Goal: Task Accomplishment & Management: Manage account settings

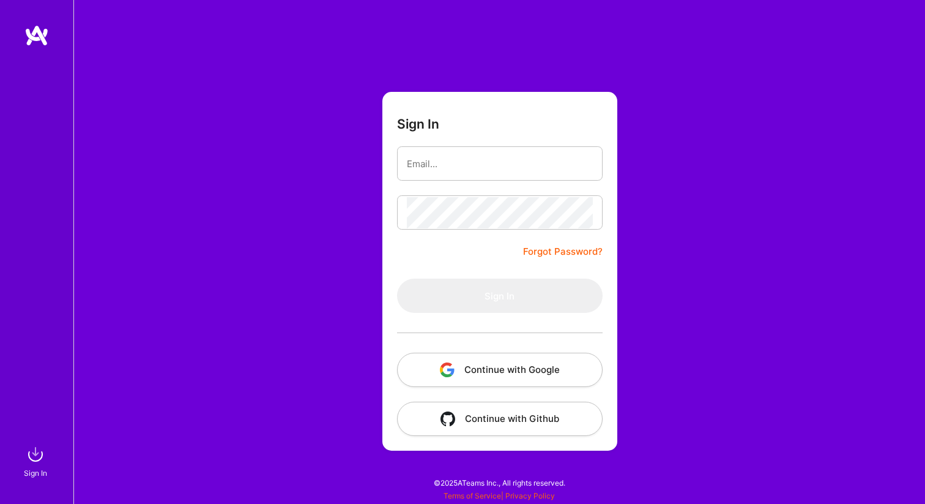
click at [549, 374] on button "Continue with Google" at bounding box center [500, 369] width 206 height 34
click at [485, 167] on input "email" at bounding box center [500, 163] width 186 height 31
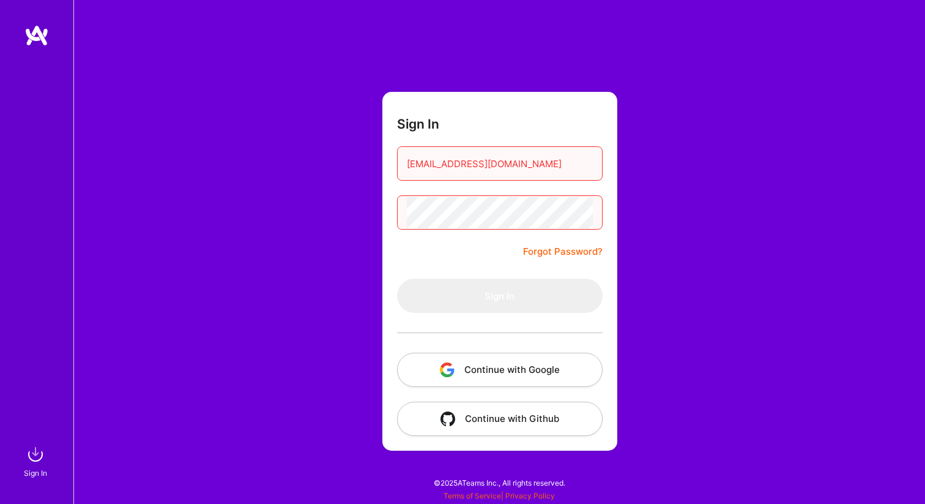
type input "[EMAIL_ADDRESS][DOMAIN_NAME]"
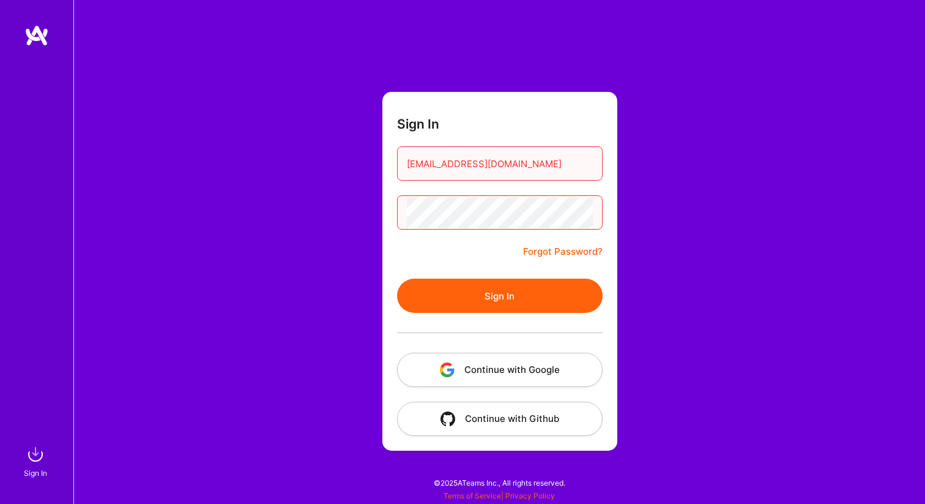
click at [397, 278] on button "Sign In" at bounding box center [500, 295] width 206 height 34
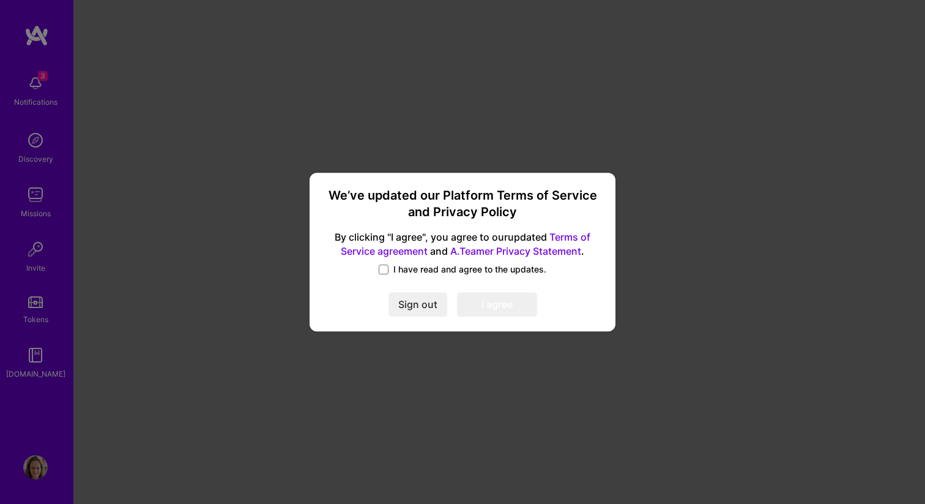
click at [416, 266] on span "I have read and agree to the updates." at bounding box center [469, 269] width 153 height 12
click at [0, 0] on input "I have read and agree to the updates." at bounding box center [0, 0] width 0 height 0
click at [501, 306] on button "I agree" at bounding box center [497, 305] width 80 height 24
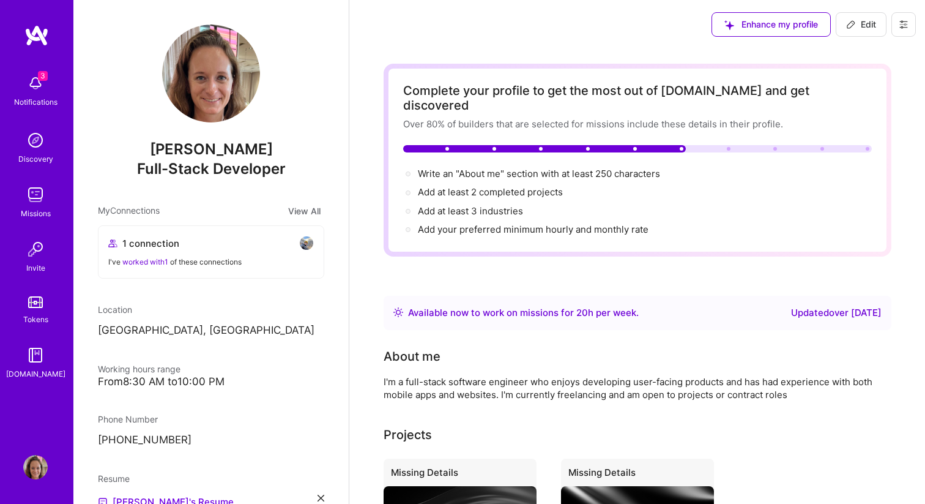
click at [53, 86] on div "3 Notifications" at bounding box center [36, 90] width 76 height 42
click at [427, 76] on div "3 3 Notifications Discovery Missions Invite Tokens [DOMAIN_NAME] Profile Close …" at bounding box center [462, 507] width 925 height 1015
click at [901, 30] on button at bounding box center [904, 24] width 24 height 24
click at [35, 468] on img at bounding box center [35, 467] width 24 height 24
click at [39, 36] on img at bounding box center [36, 35] width 24 height 22
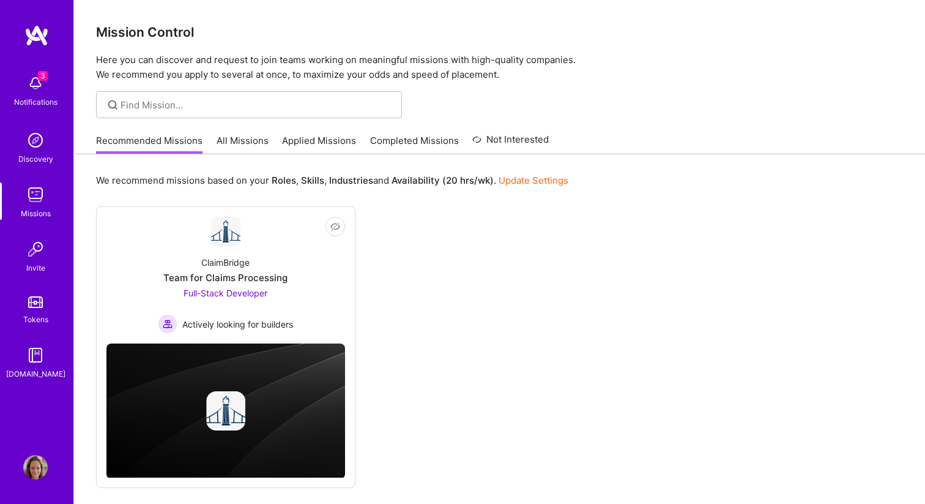
scroll to position [53, 0]
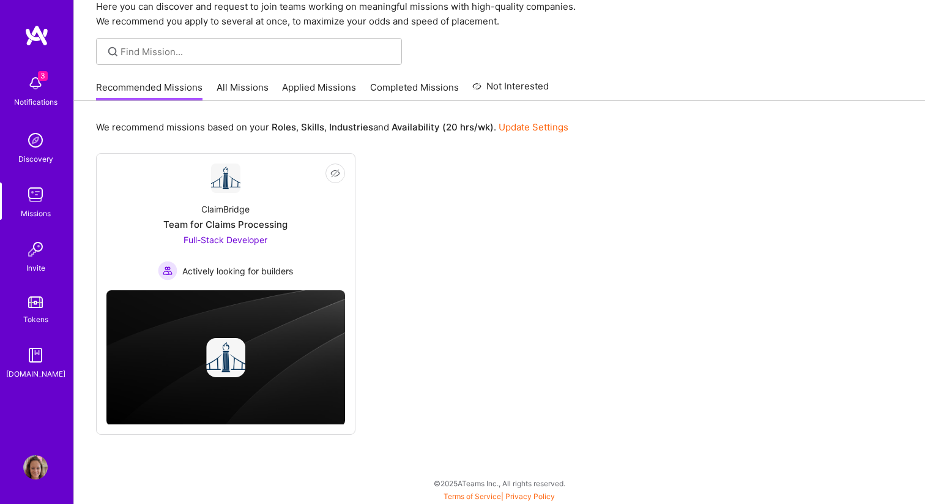
click at [551, 131] on link "Update Settings" at bounding box center [534, 127] width 70 height 12
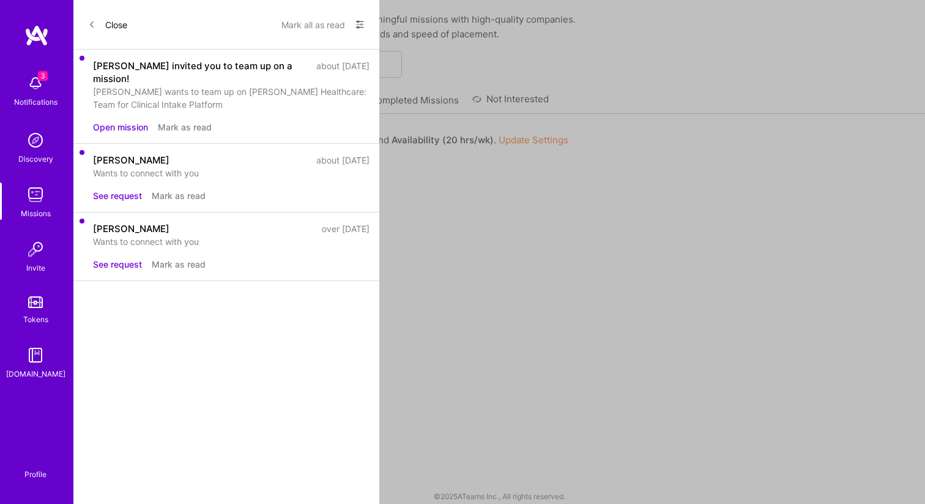
select select "US"
select select "Right Now"
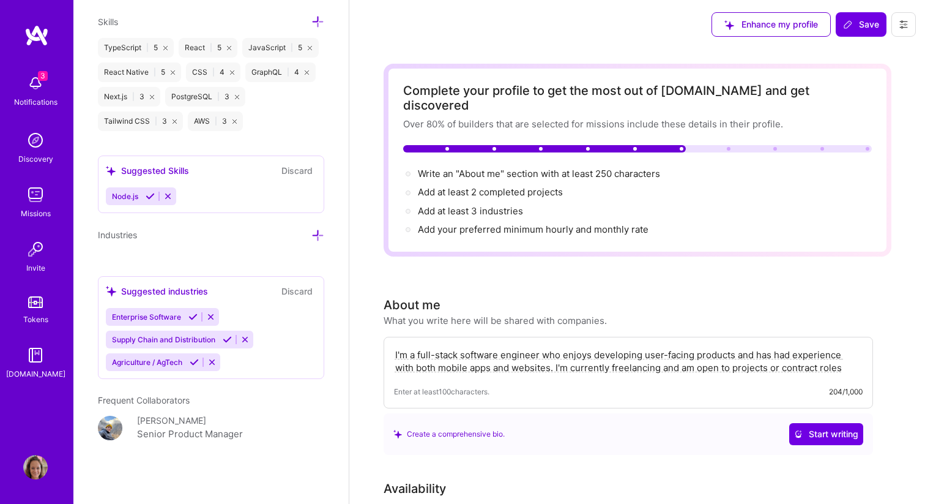
click at [898, 26] on button at bounding box center [904, 24] width 24 height 24
click at [883, 56] on button "Settings" at bounding box center [870, 52] width 92 height 31
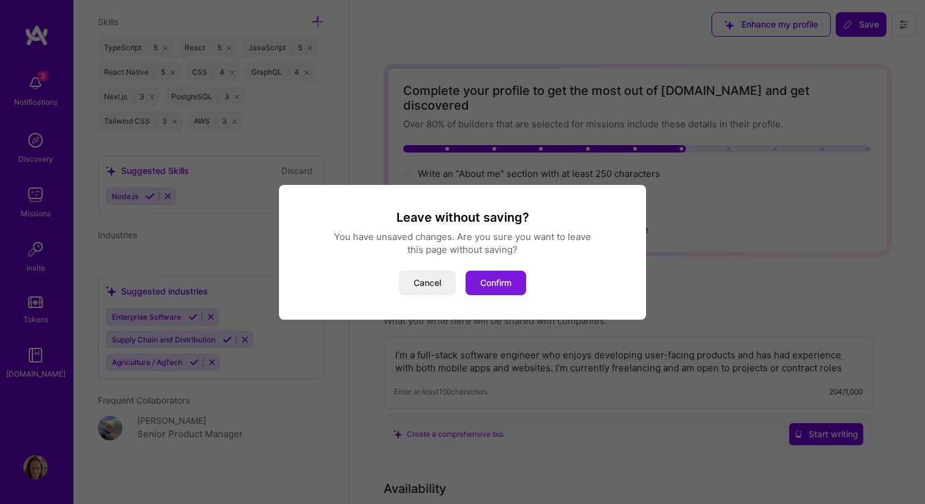
click at [491, 285] on button "Confirm" at bounding box center [496, 282] width 61 height 24
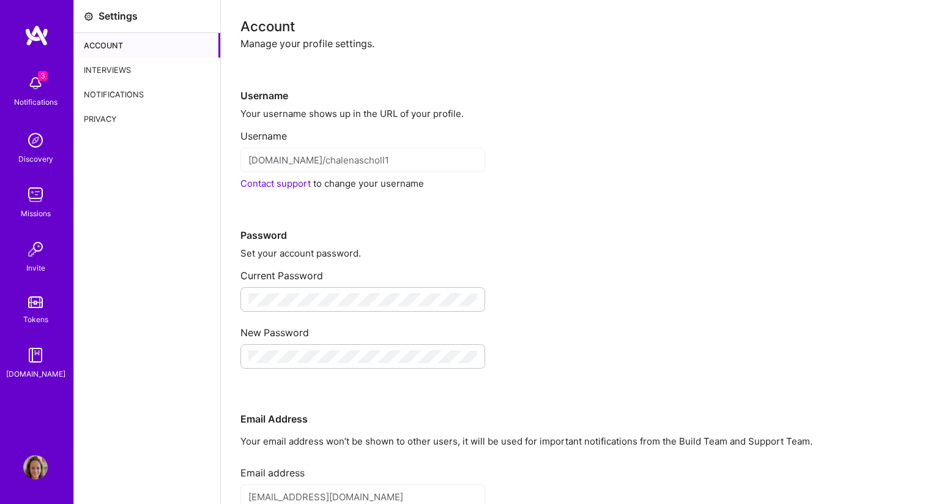
click at [128, 116] on div "Privacy" at bounding box center [147, 118] width 146 height 24
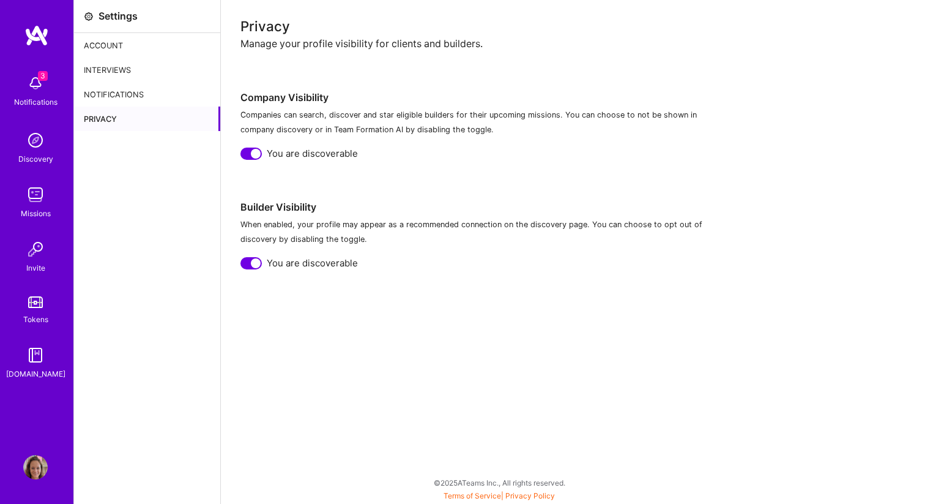
click at [124, 100] on div "Notifications" at bounding box center [147, 94] width 146 height 24
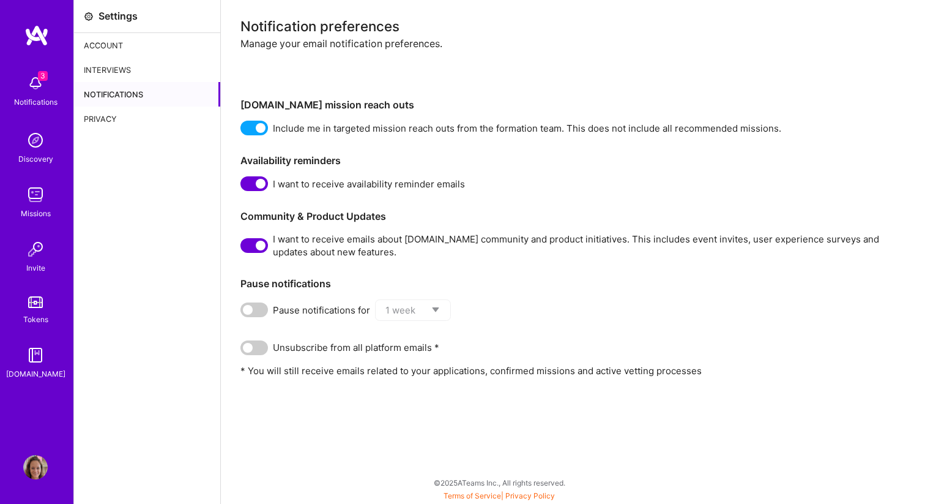
click at [154, 80] on div "Interviews" at bounding box center [147, 70] width 146 height 24
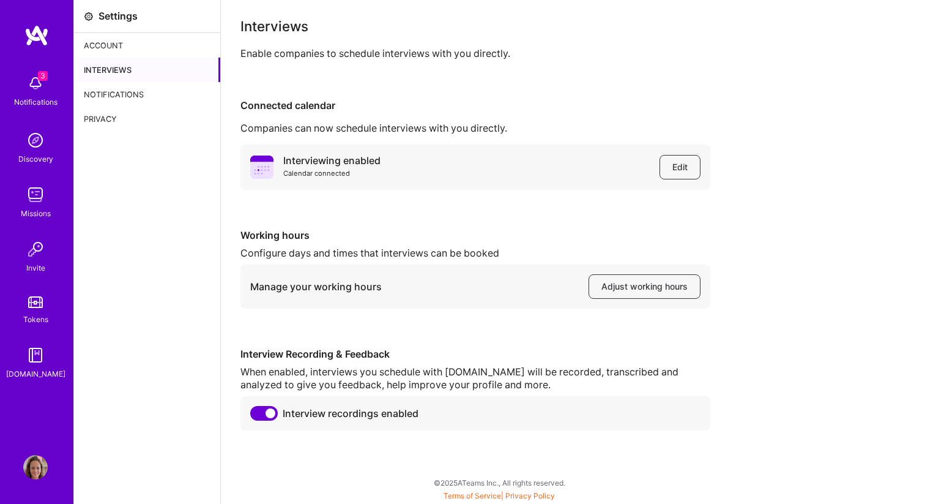
click at [152, 95] on div "Notifications" at bounding box center [147, 94] width 146 height 24
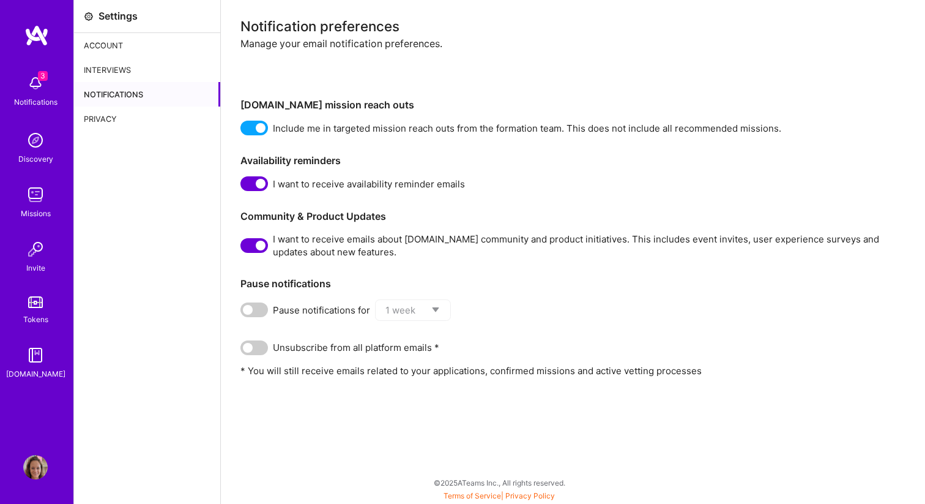
click at [151, 117] on div "Privacy" at bounding box center [147, 118] width 146 height 24
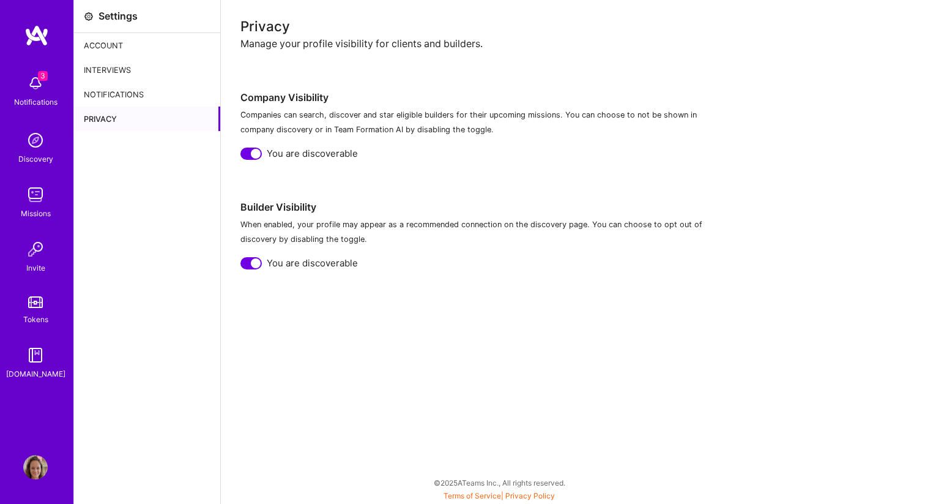
click at [156, 81] on div "Interviews" at bounding box center [147, 70] width 146 height 24
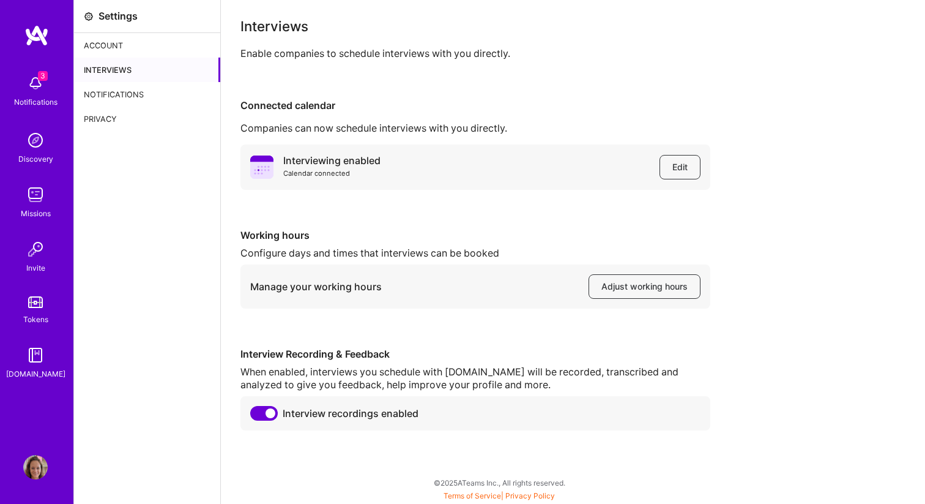
click at [155, 45] on div "Account" at bounding box center [147, 45] width 146 height 24
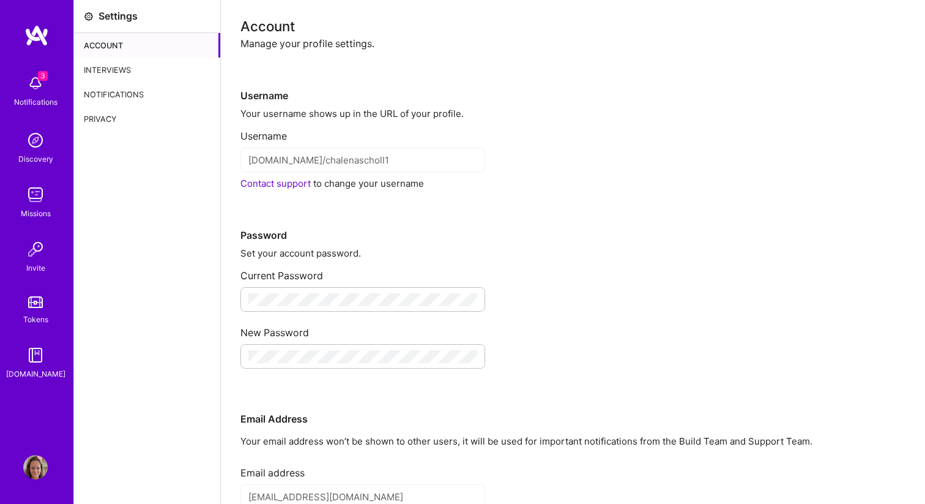
click at [149, 117] on div "Privacy" at bounding box center [147, 118] width 146 height 24
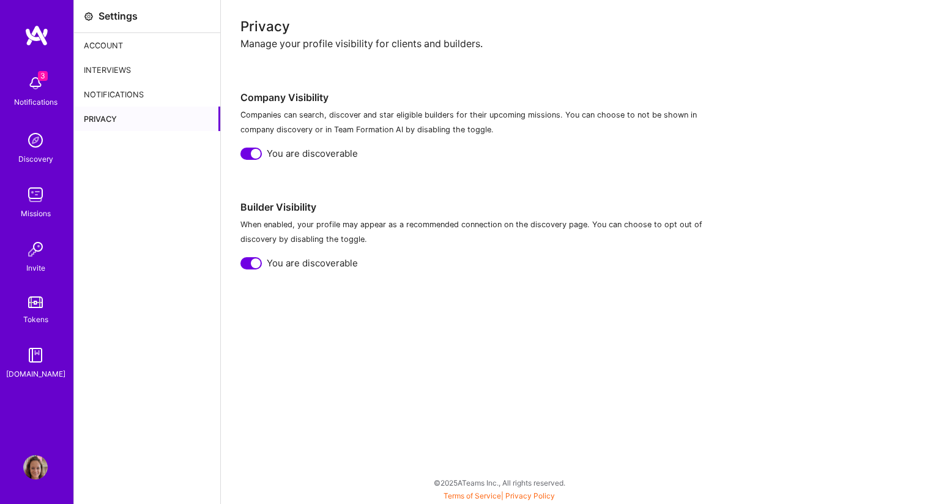
click at [266, 265] on div "You are discoverable" at bounding box center [572, 262] width 665 height 13
click at [255, 262] on div at bounding box center [256, 263] width 10 height 10
click at [252, 158] on div at bounding box center [250, 153] width 21 height 12
click at [122, 39] on div "Account" at bounding box center [147, 45] width 146 height 24
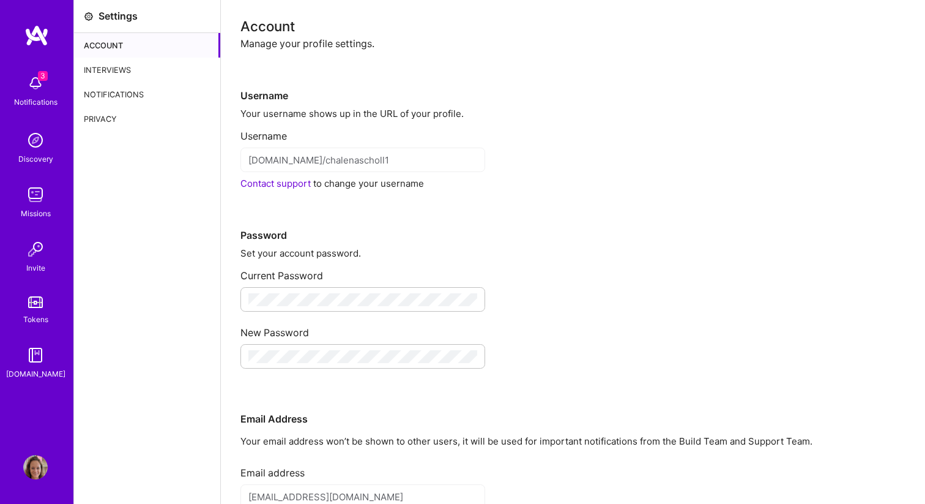
click at [293, 180] on link "Contact support" at bounding box center [275, 183] width 70 height 12
click at [303, 186] on link "Contact support" at bounding box center [275, 183] width 70 height 12
click at [40, 79] on span "3" at bounding box center [43, 76] width 10 height 10
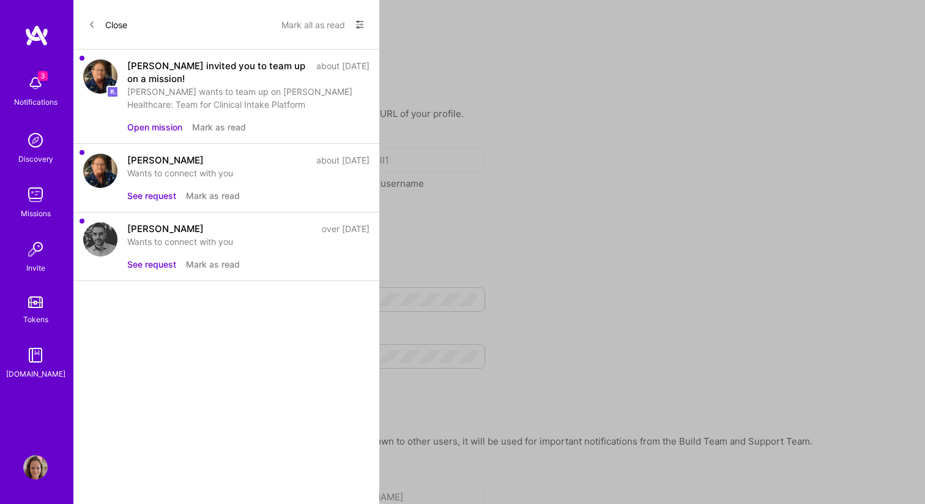
click at [112, 20] on button "Close" at bounding box center [107, 25] width 39 height 20
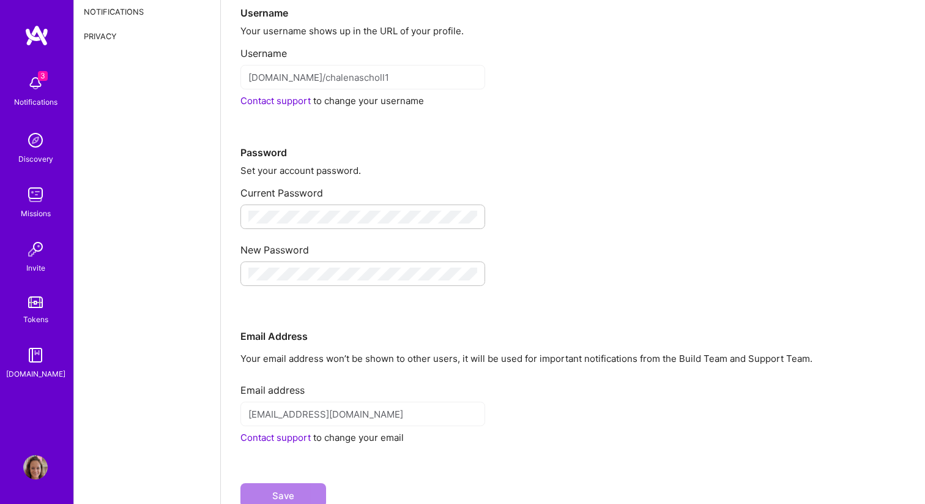
scroll to position [125, 0]
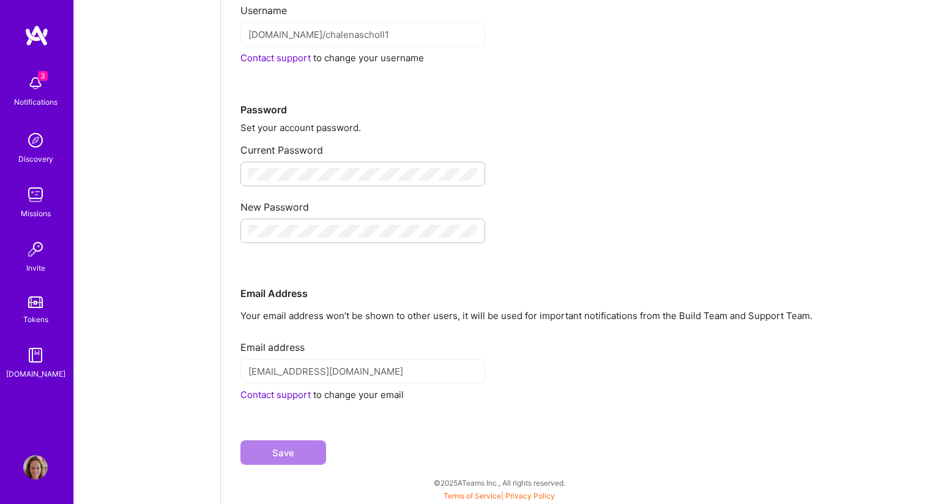
click at [43, 476] on img at bounding box center [35, 467] width 24 height 24
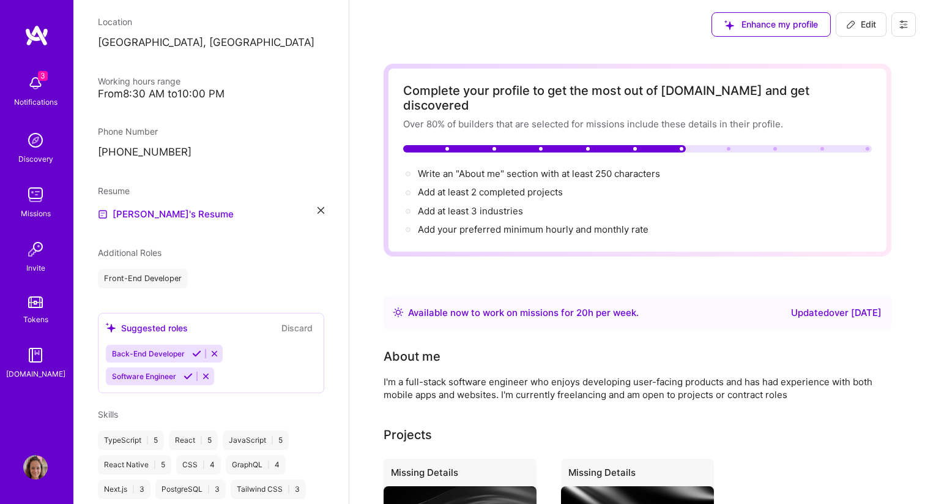
scroll to position [326, 0]
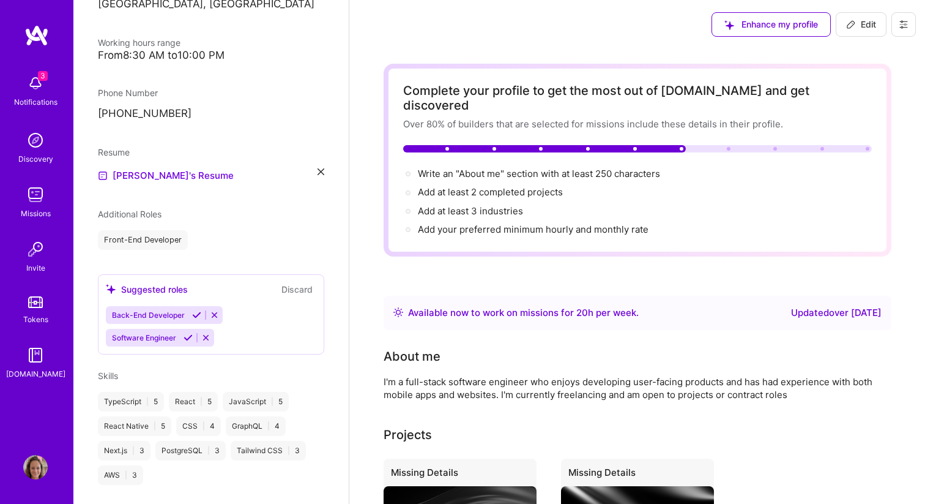
click at [327, 168] on div "[PERSON_NAME] Full-Stack Developer My Connections View All 1 connection I've wo…" at bounding box center [210, 252] width 275 height 504
click at [323, 169] on icon at bounding box center [321, 171] width 7 height 7
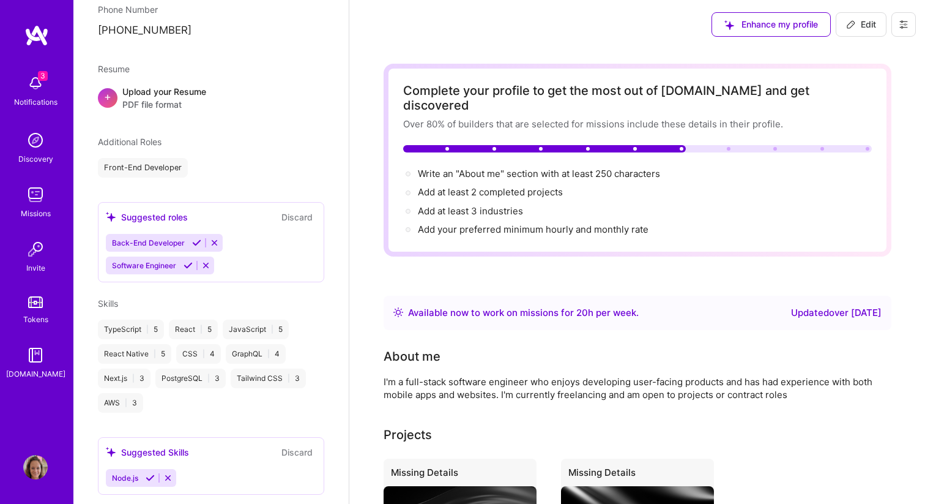
scroll to position [411, 0]
click at [216, 237] on icon at bounding box center [214, 240] width 9 height 9
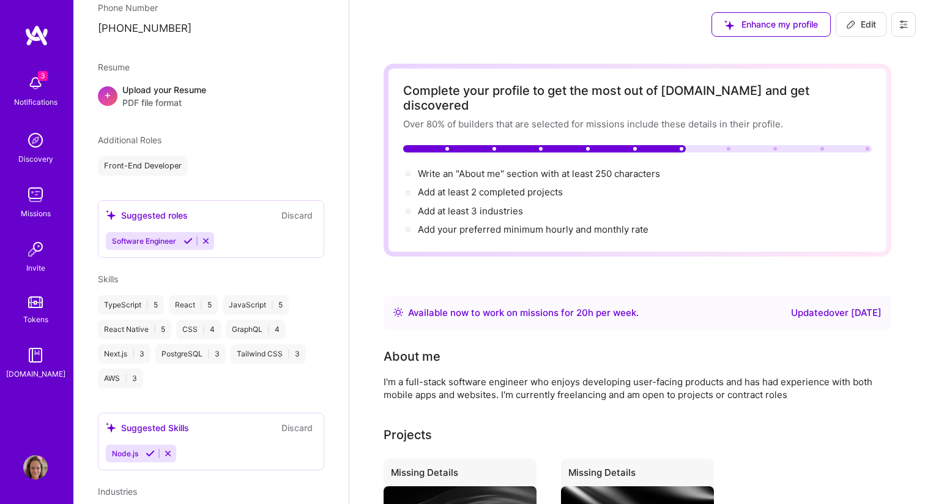
click at [204, 255] on div "Suggested roles Discard Software Engineer" at bounding box center [211, 229] width 226 height 58
click at [293, 214] on button "Discard" at bounding box center [297, 215] width 39 height 14
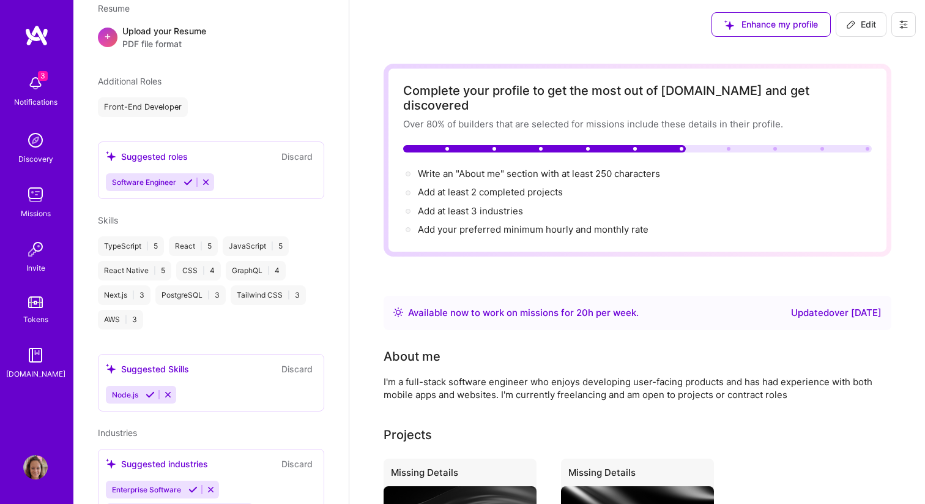
scroll to position [486, 0]
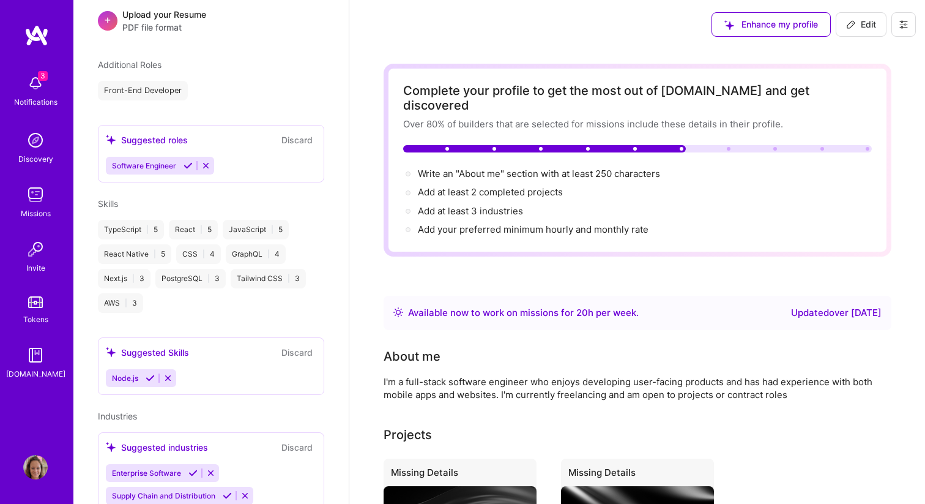
click at [281, 140] on button "Discard" at bounding box center [297, 140] width 39 height 14
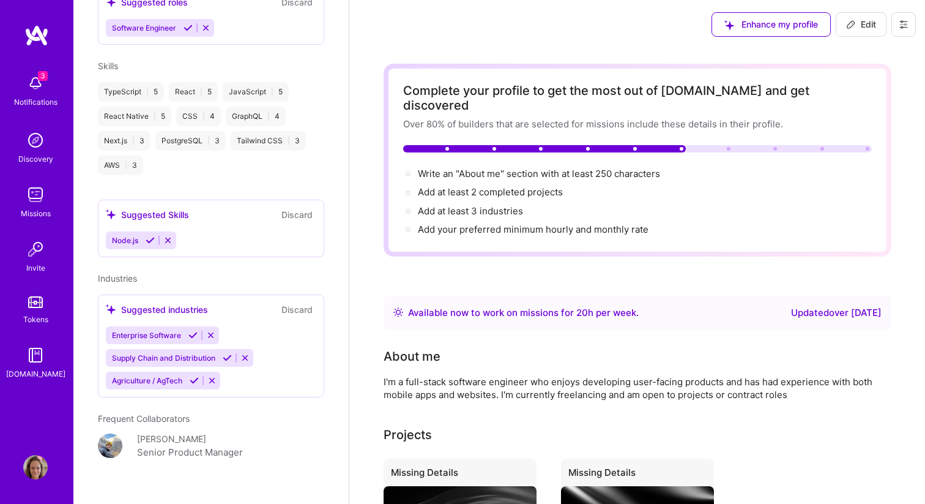
scroll to position [644, 0]
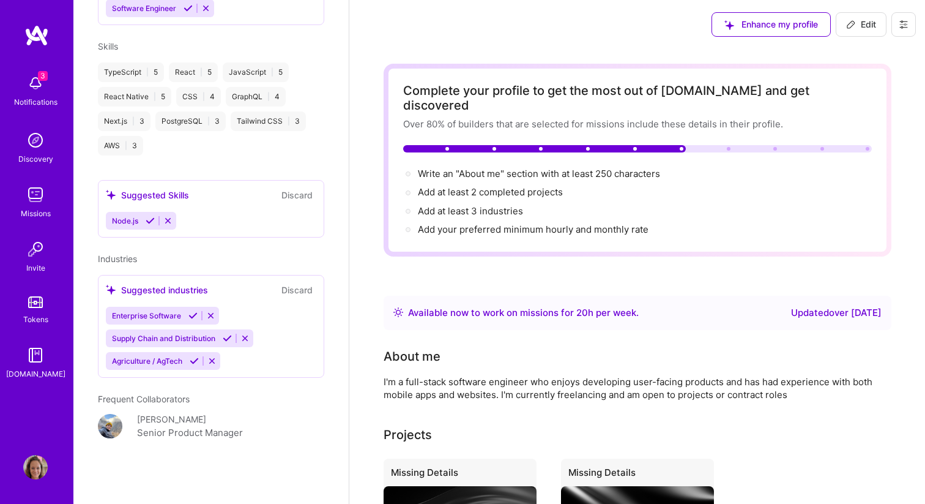
click at [297, 287] on button "Discard" at bounding box center [297, 290] width 39 height 14
click at [302, 281] on div "Suggested industries Discard Enterprise Software Supply Chain and Distribution …" at bounding box center [211, 326] width 226 height 103
click at [302, 289] on button "Discard" at bounding box center [297, 290] width 39 height 14
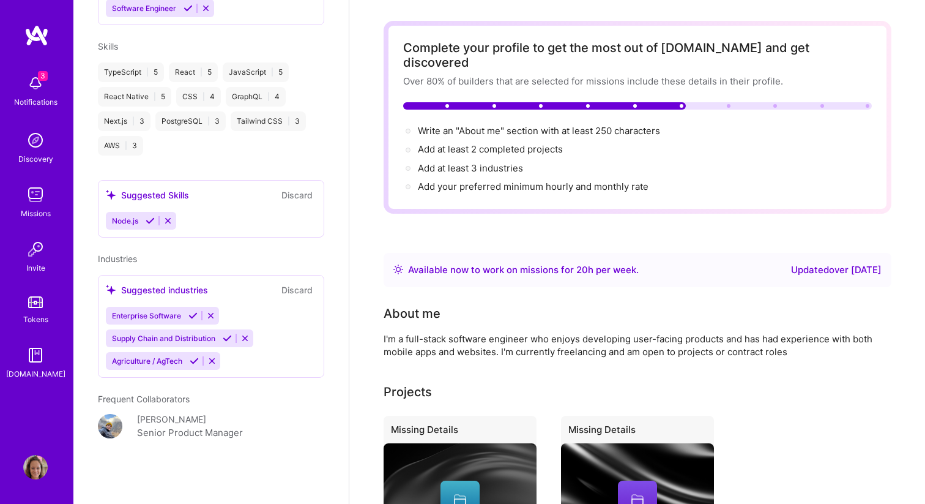
scroll to position [0, 0]
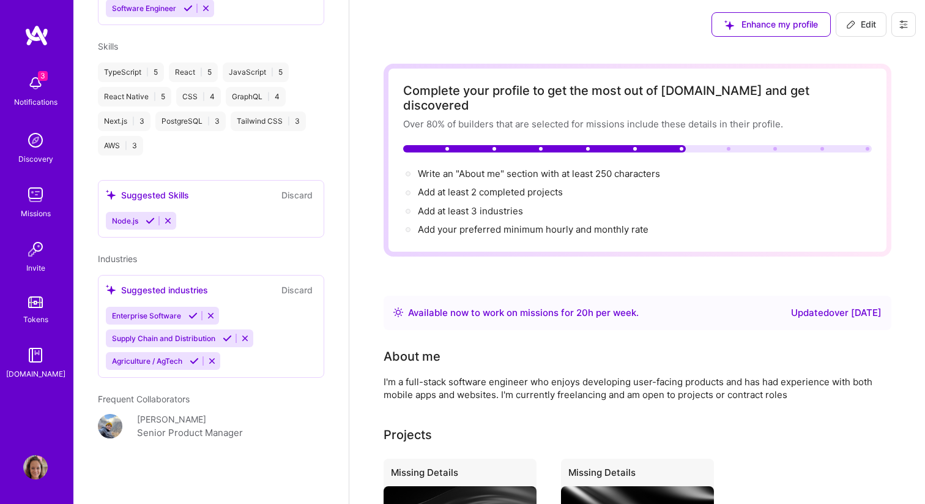
click at [897, 26] on button at bounding box center [904, 24] width 24 height 24
click at [867, 29] on span "Edit" at bounding box center [861, 24] width 30 height 12
select select "US"
select select "Right Now"
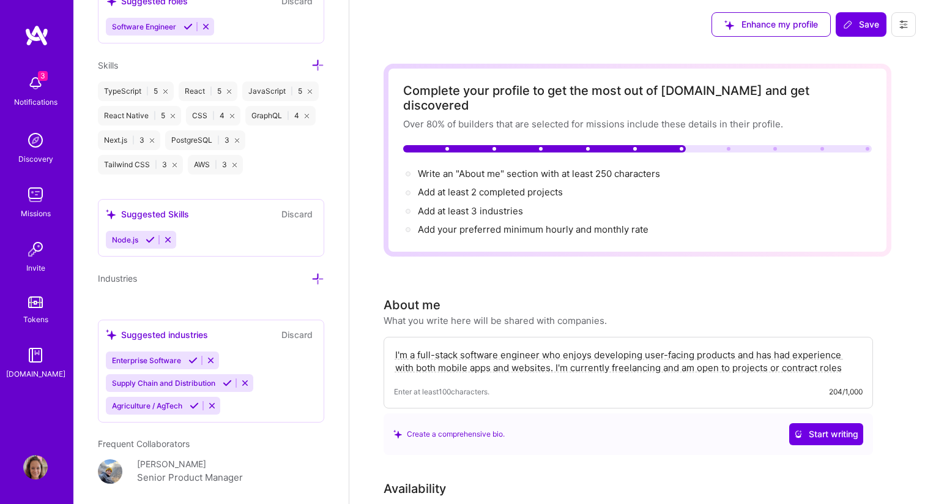
scroll to position [962, 0]
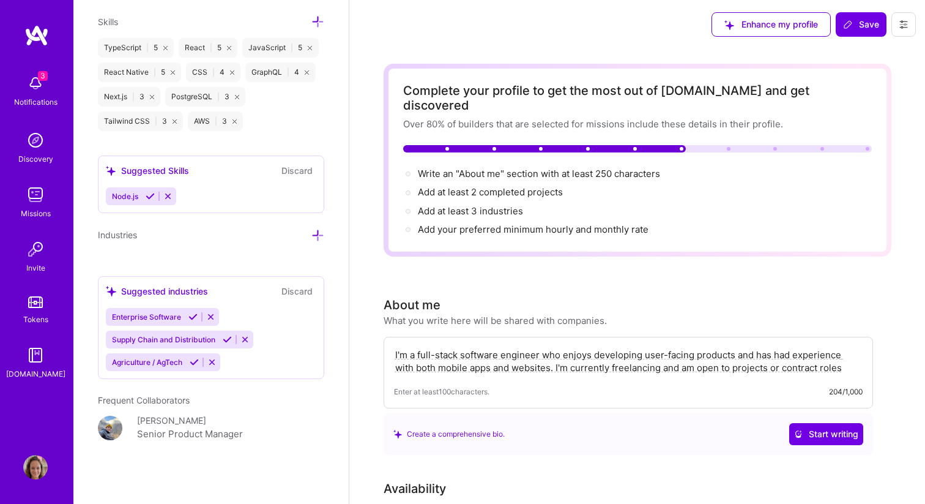
click at [210, 315] on icon at bounding box center [210, 316] width 9 height 9
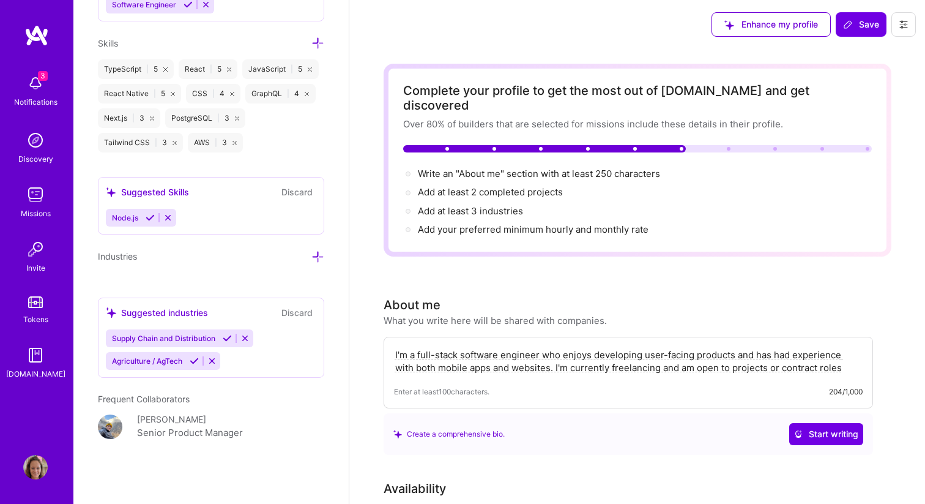
scroll to position [939, 0]
click at [242, 332] on div "Supply Chain and Distribution" at bounding box center [179, 339] width 147 height 18
click at [291, 309] on button "Discard" at bounding box center [297, 314] width 39 height 14
click at [244, 337] on icon at bounding box center [244, 339] width 9 height 9
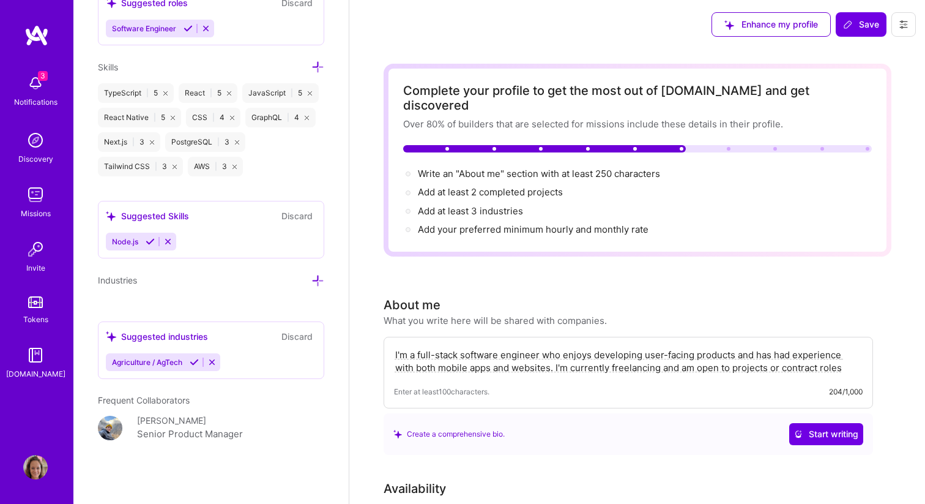
click at [212, 359] on icon at bounding box center [211, 361] width 9 height 9
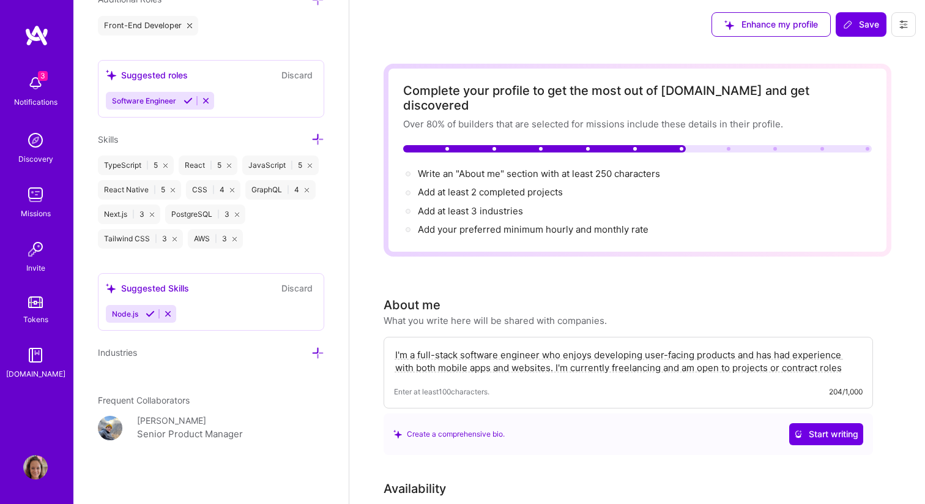
click at [167, 316] on icon at bounding box center [167, 313] width 9 height 9
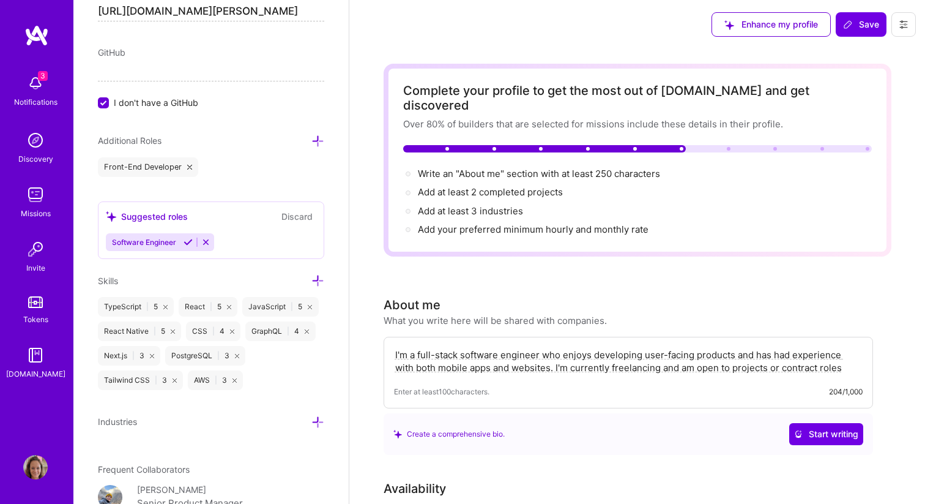
scroll to position [690, 0]
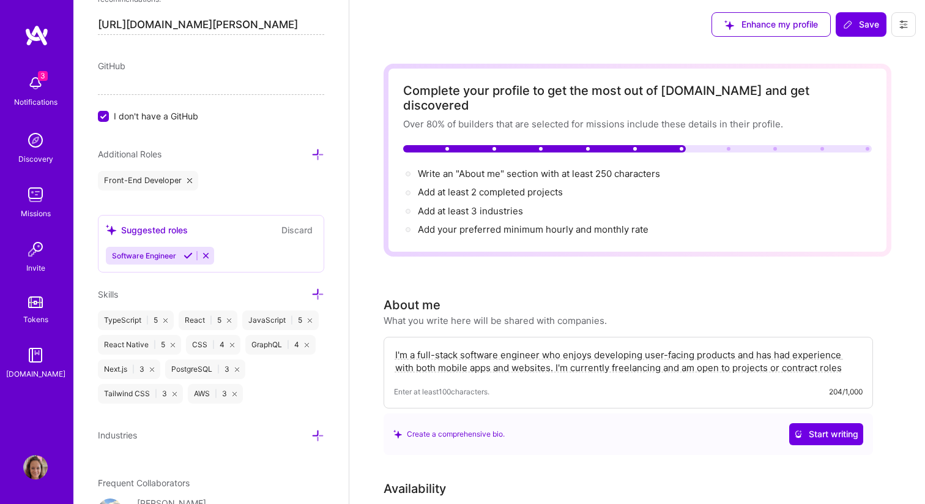
click at [167, 318] on icon at bounding box center [165, 320] width 4 height 4
click at [152, 319] on div "React | 5" at bounding box center [127, 320] width 59 height 20
click at [149, 319] on icon at bounding box center [148, 320] width 4 height 4
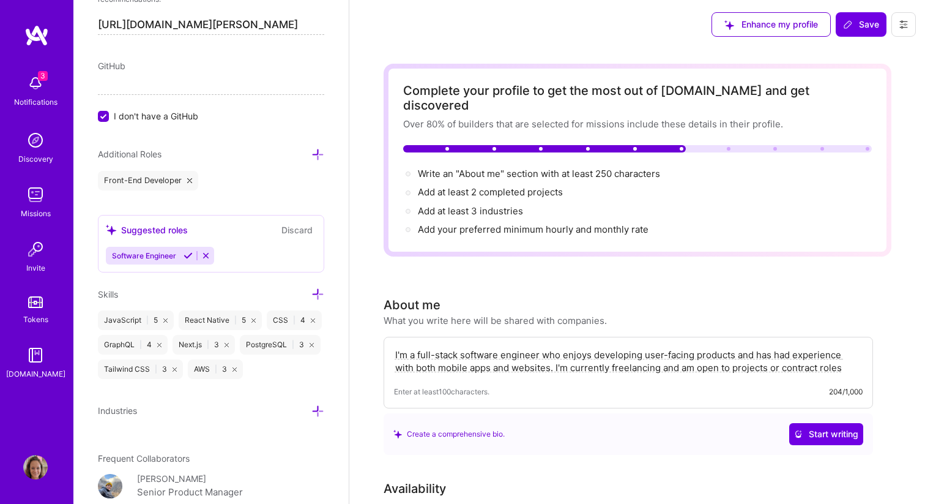
click at [162, 318] on div "JavaScript | 5" at bounding box center [136, 320] width 76 height 20
click at [166, 319] on icon at bounding box center [165, 320] width 4 height 4
click at [151, 339] on div "Next.js | 3" at bounding box center [129, 345] width 62 height 20
click at [151, 340] on div "Next.js | 3" at bounding box center [129, 345] width 62 height 20
click at [152, 341] on div "Next.js | 3" at bounding box center [129, 345] width 62 height 20
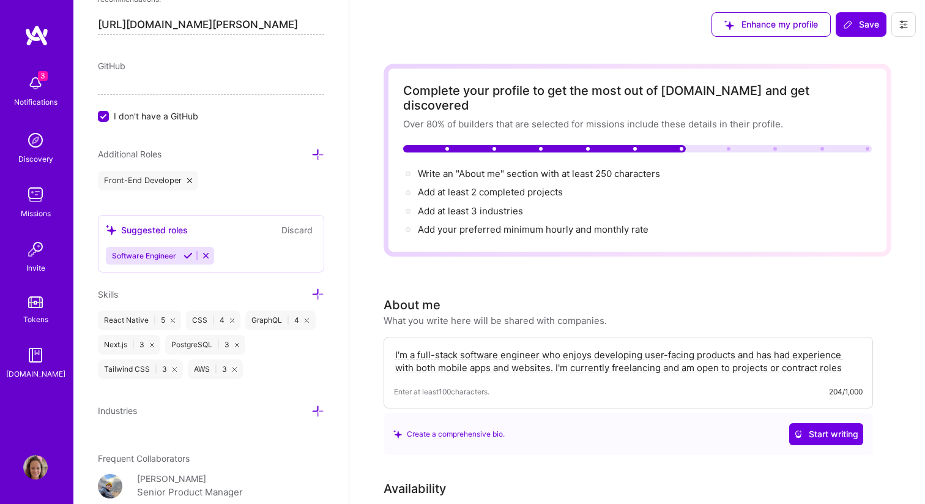
click at [152, 343] on icon at bounding box center [152, 345] width 4 height 4
click at [147, 366] on div "AWS | 3" at bounding box center [125, 369] width 55 height 20
click at [144, 367] on icon at bounding box center [145, 369] width 4 height 4
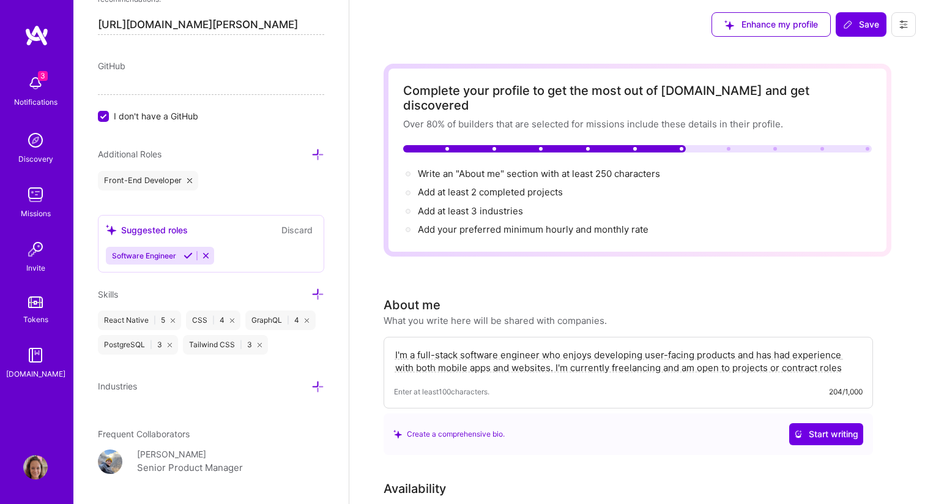
click at [170, 343] on icon at bounding box center [170, 345] width 4 height 4
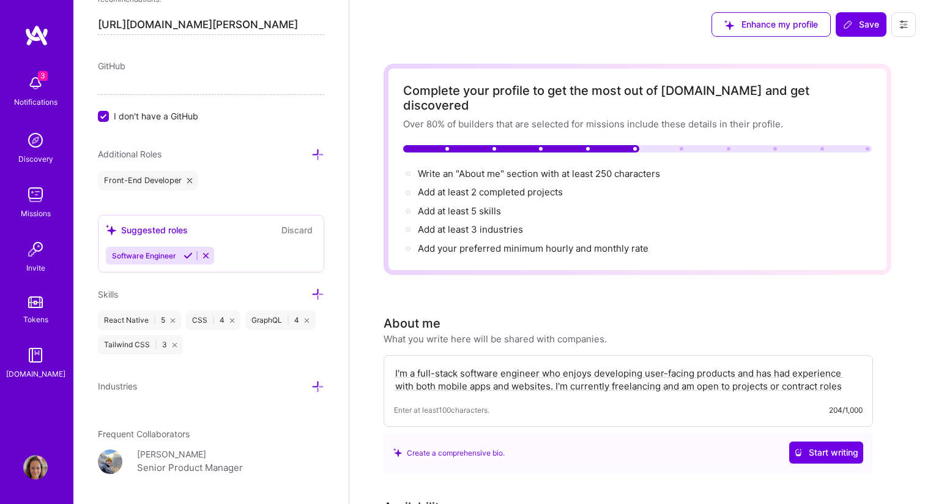
click at [170, 324] on div "React Native | 5" at bounding box center [139, 320] width 83 height 20
click at [171, 321] on icon at bounding box center [173, 320] width 4 height 4
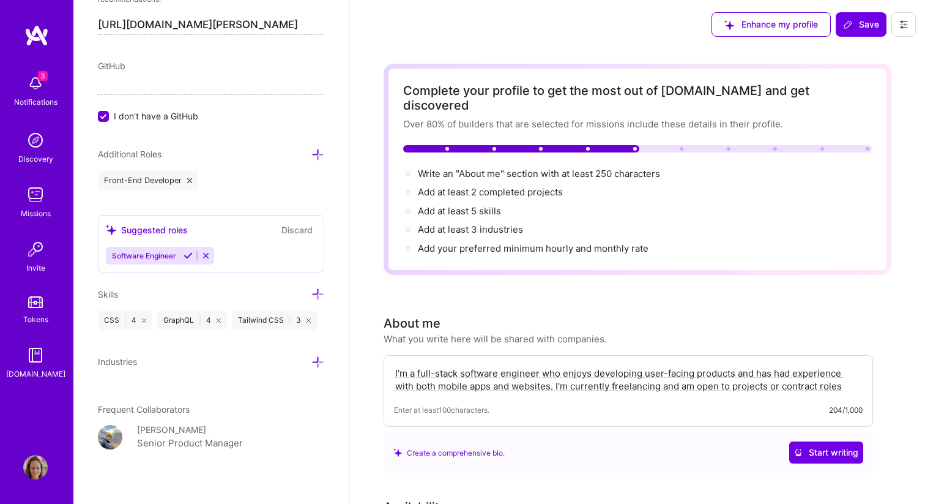
click at [144, 321] on icon at bounding box center [144, 320] width 4 height 4
click at [160, 319] on icon at bounding box center [159, 320] width 4 height 4
click at [173, 319] on icon at bounding box center [175, 320] width 4 height 4
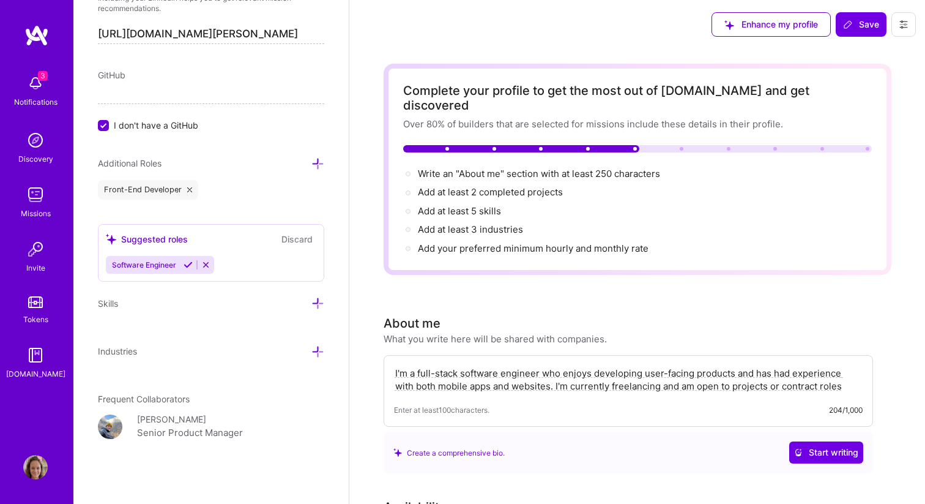
scroll to position [679, 0]
click at [203, 264] on icon at bounding box center [205, 265] width 9 height 9
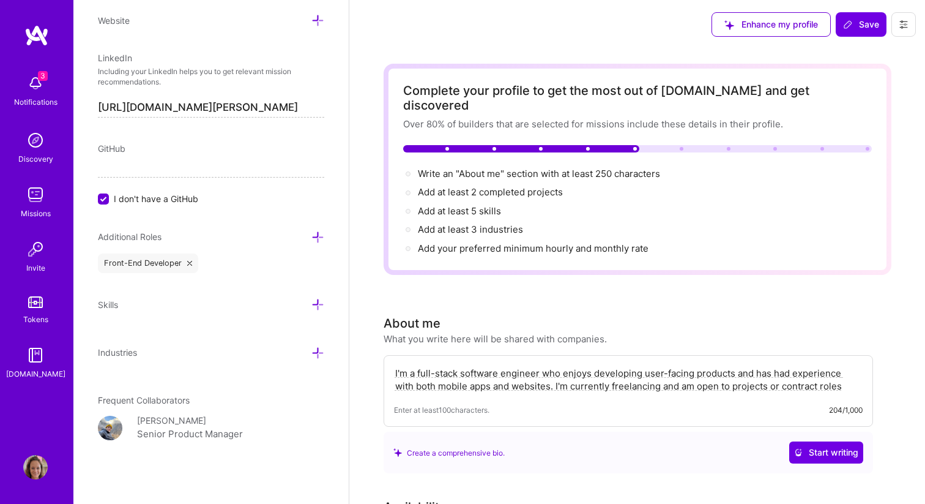
click at [190, 264] on icon at bounding box center [189, 263] width 5 height 5
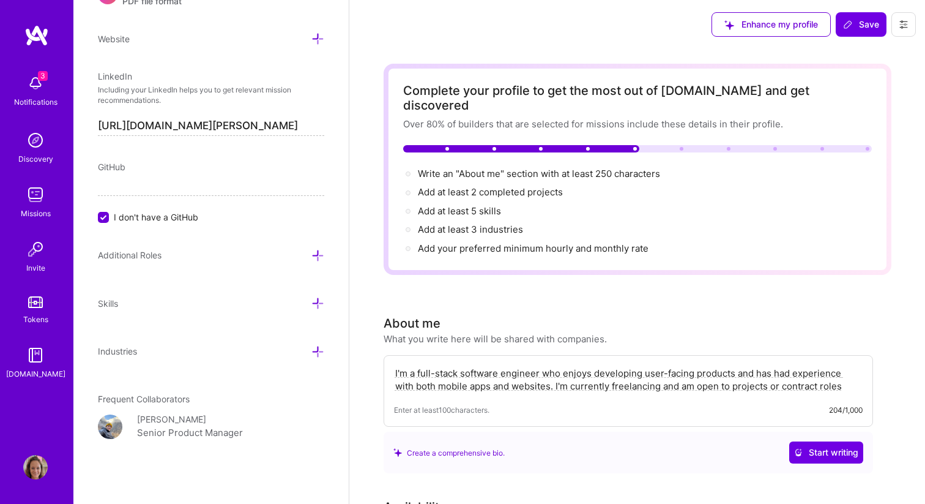
scroll to position [587, 0]
click at [274, 133] on input "[URL][DOMAIN_NAME][PERSON_NAME]" at bounding box center [211, 127] width 226 height 20
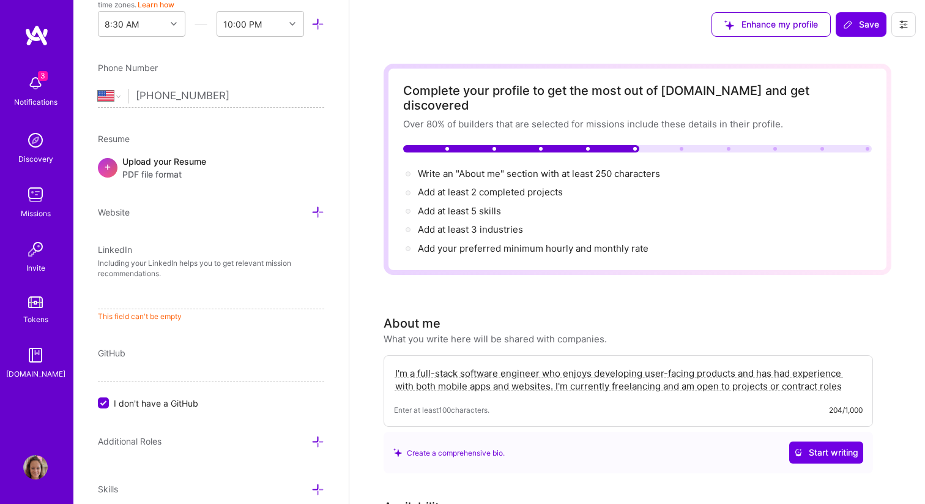
scroll to position [475, 0]
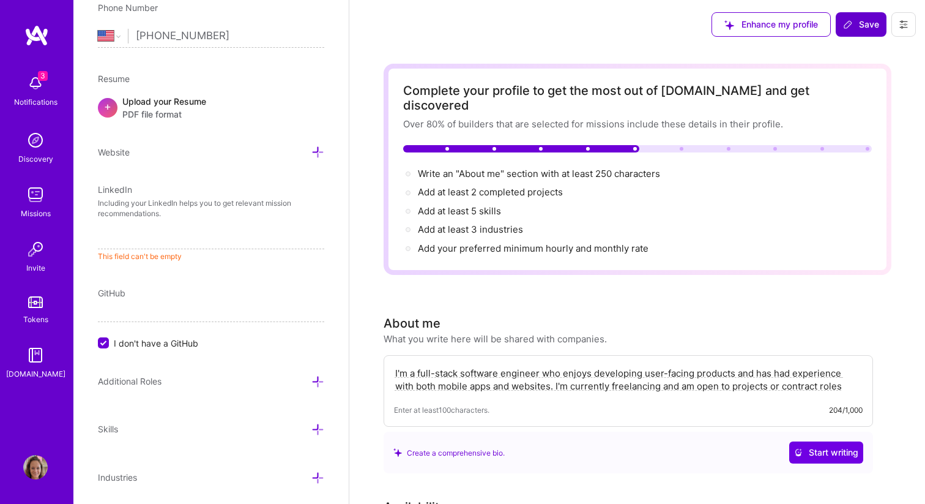
click at [857, 18] on button "Save" at bounding box center [861, 24] width 51 height 24
click at [165, 255] on p "This field can't be empty" at bounding box center [211, 257] width 226 height 10
type input "d"
click at [179, 243] on input "d" at bounding box center [211, 239] width 226 height 20
type input "d"
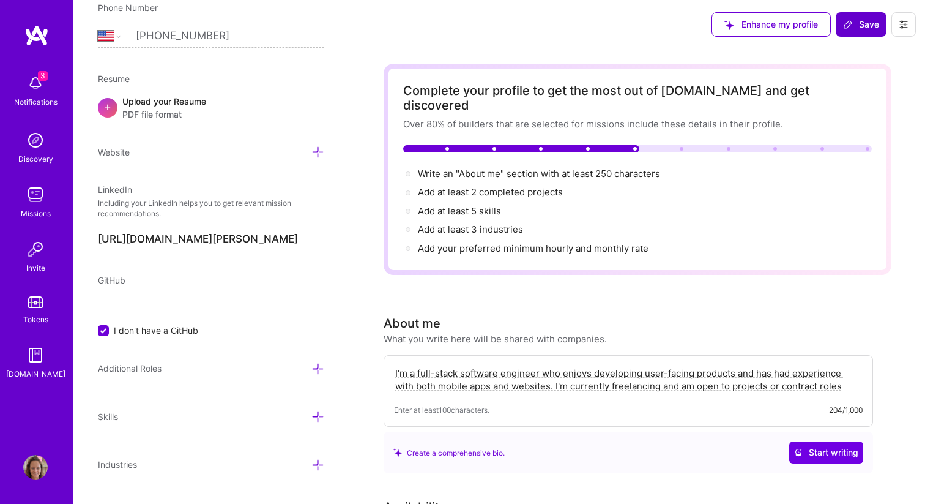
type input "[URL][DOMAIN_NAME][PERSON_NAME]"
click at [843, 30] on button "Save" at bounding box center [861, 24] width 51 height 24
click at [843, 29] on button "Save" at bounding box center [861, 24] width 51 height 24
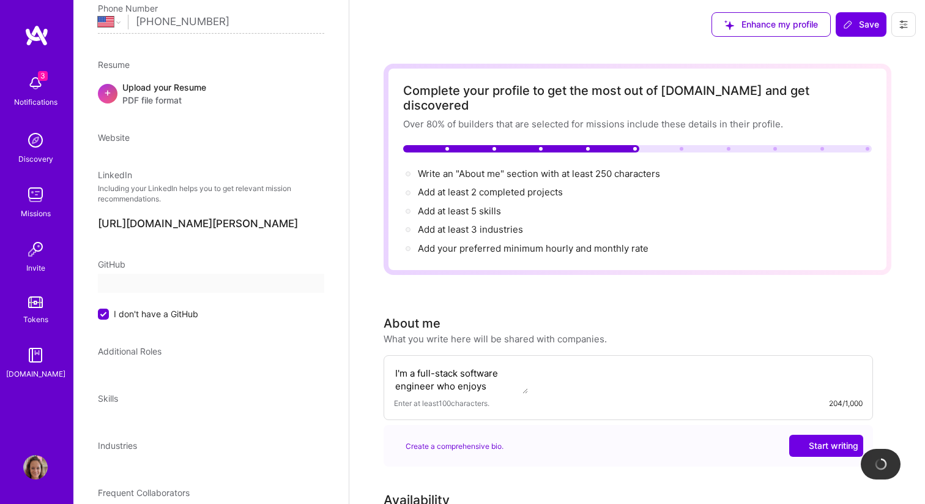
scroll to position [152, 0]
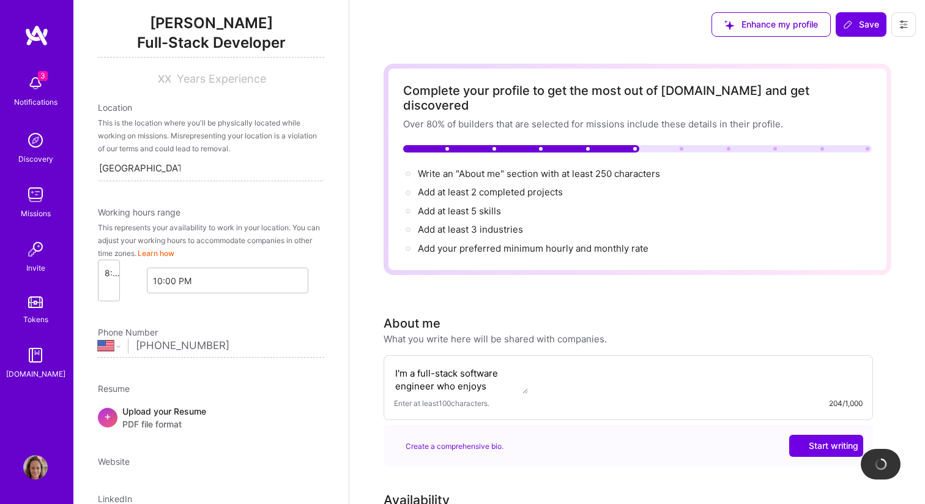
click at [682, 345] on div "About me What you write here will be shared with companies." at bounding box center [629, 329] width 490 height 31
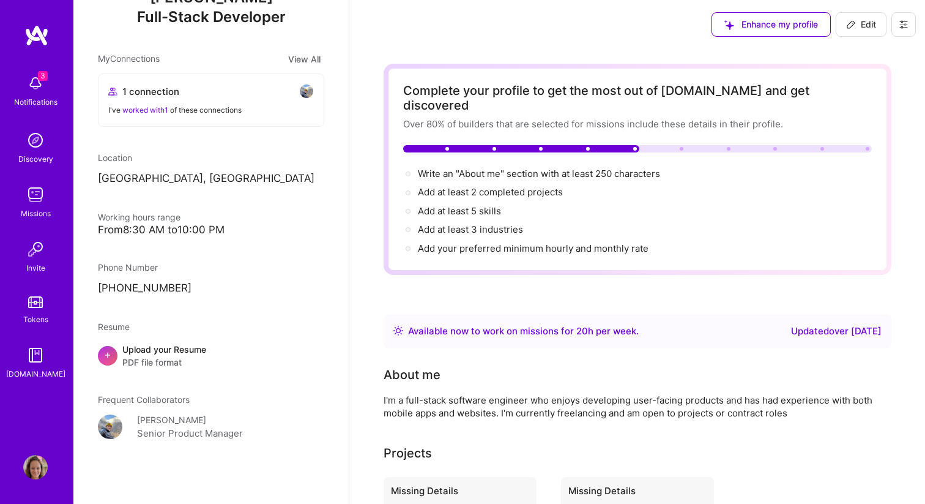
click at [682, 367] on div "About me" at bounding box center [629, 374] width 490 height 18
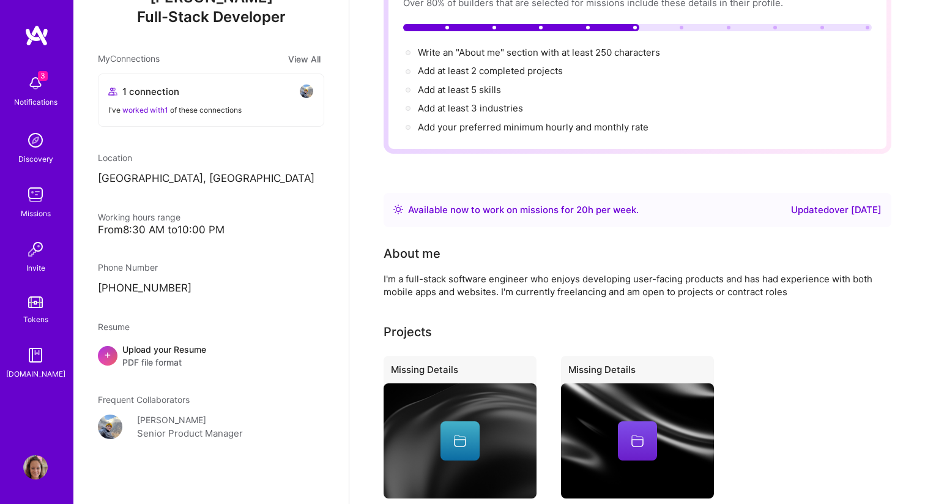
scroll to position [0, 0]
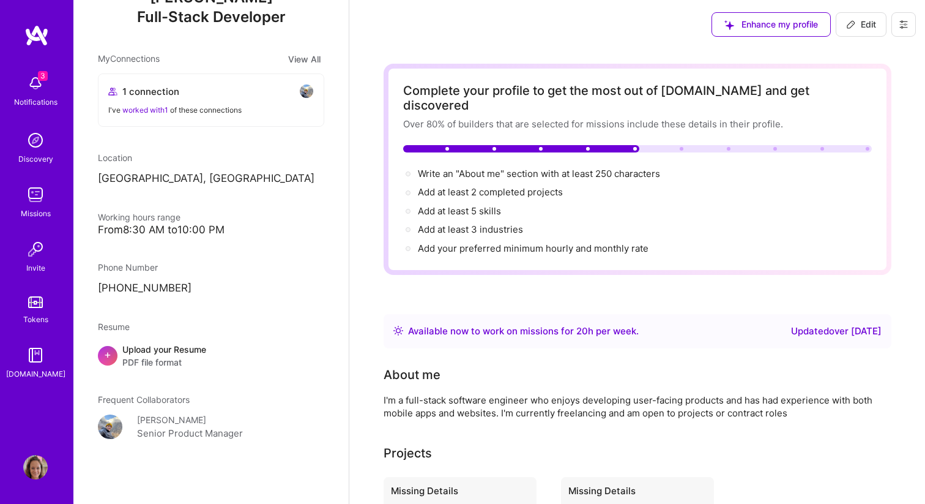
click at [863, 22] on span "Edit" at bounding box center [861, 24] width 30 height 12
select select "US"
select select "Right Now"
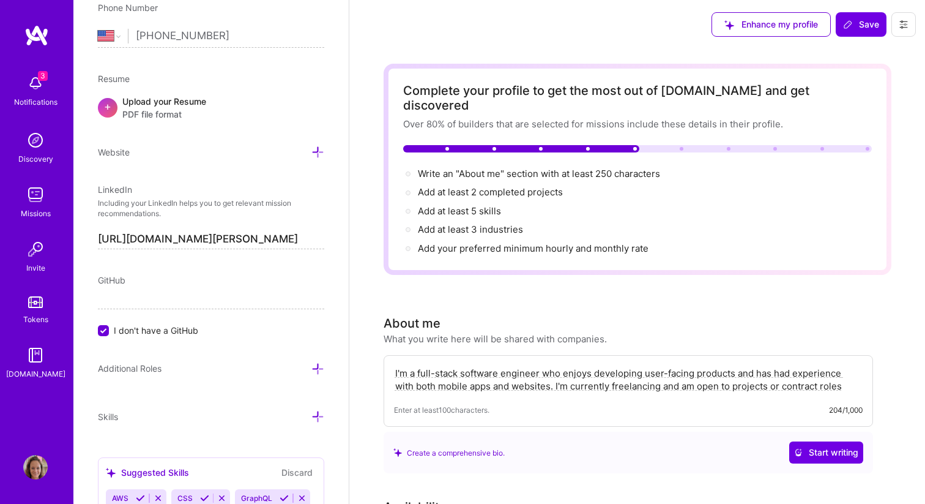
click at [639, 381] on div "I'm a full-stack software engineer who enjoys developing user-facing products a…" at bounding box center [629, 391] width 490 height 72
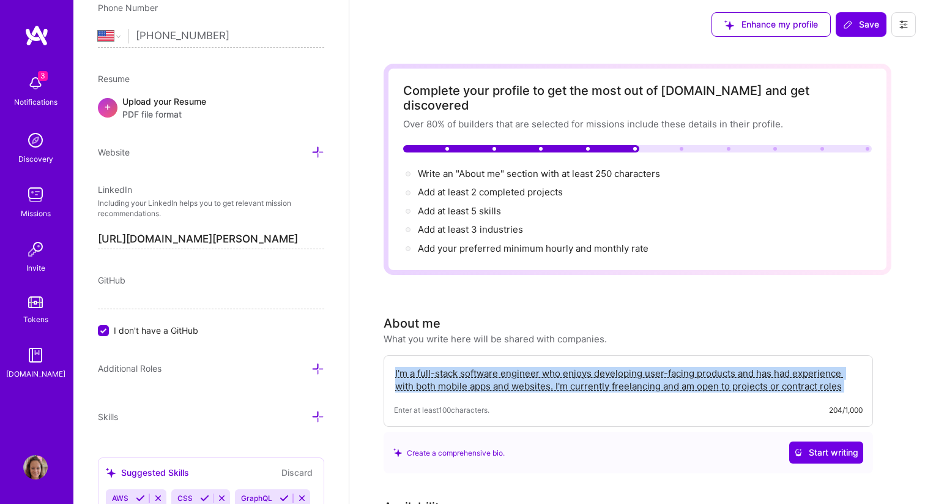
click at [640, 381] on div "I'm a full-stack software engineer who enjoys developing user-facing products a…" at bounding box center [629, 391] width 490 height 72
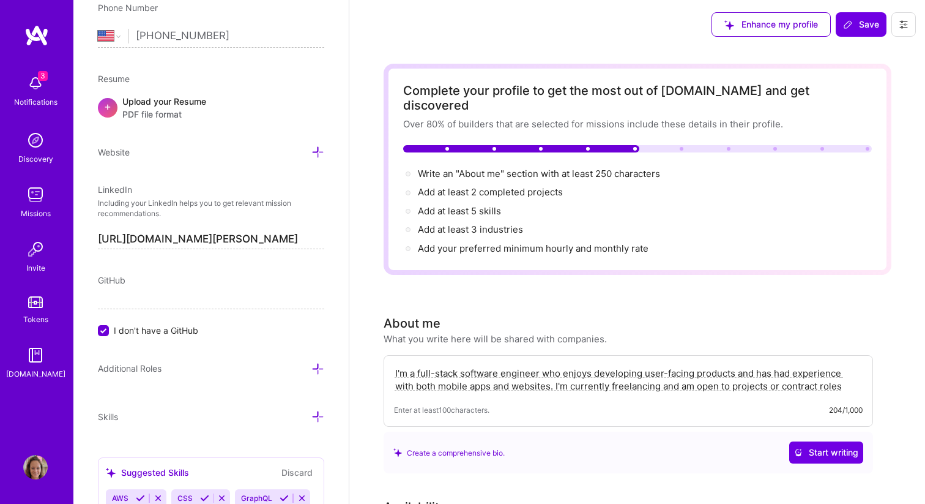
click at [660, 367] on textarea "I'm a full-stack software engineer who enjoys developing user-facing products a…" at bounding box center [628, 379] width 469 height 28
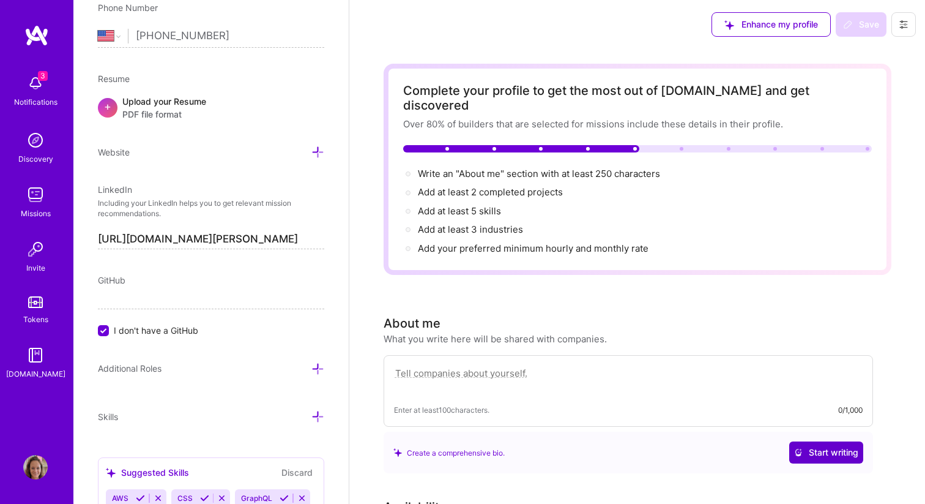
click at [854, 446] on span "Start writing" at bounding box center [826, 452] width 64 height 12
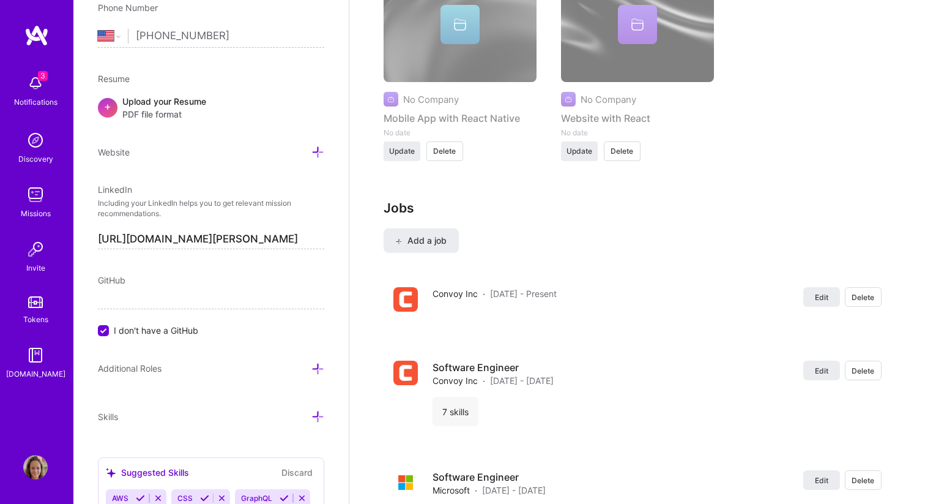
scroll to position [1237, 0]
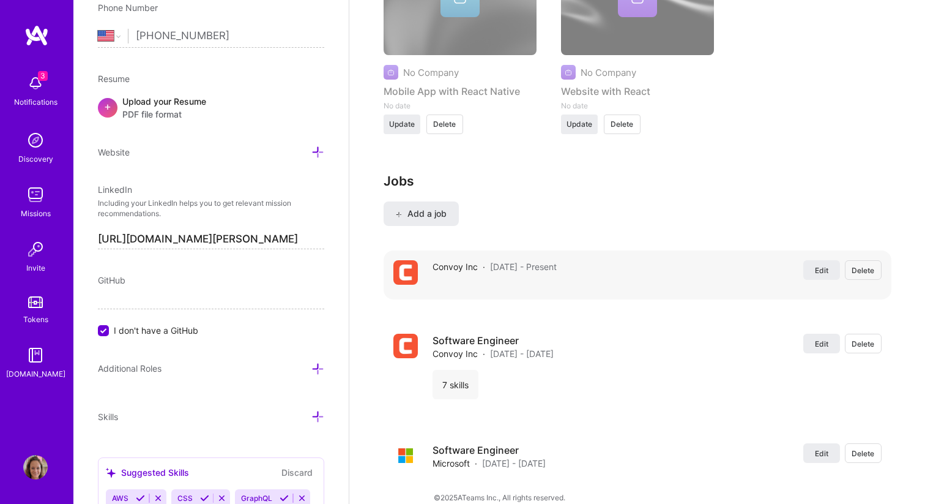
click at [857, 265] on span "Delete" at bounding box center [863, 270] width 23 height 10
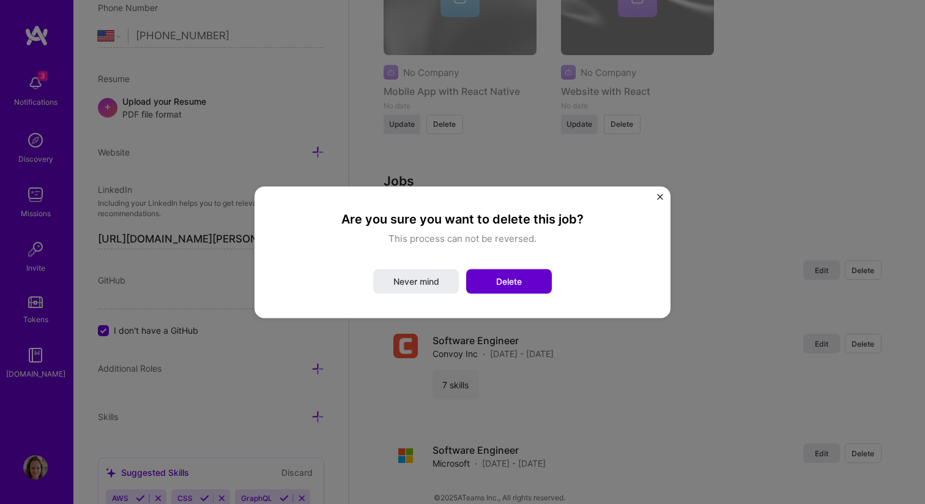
click at [541, 282] on button "Delete" at bounding box center [509, 281] width 86 height 24
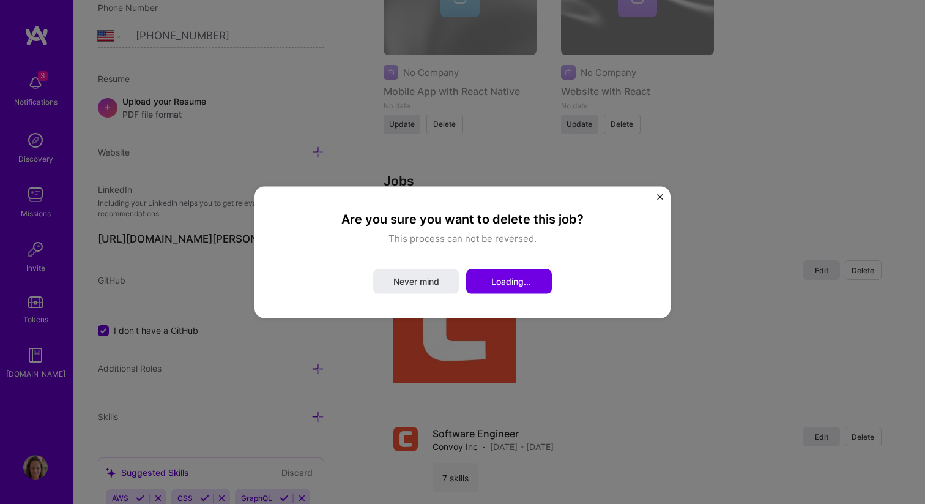
scroll to position [1163, 0]
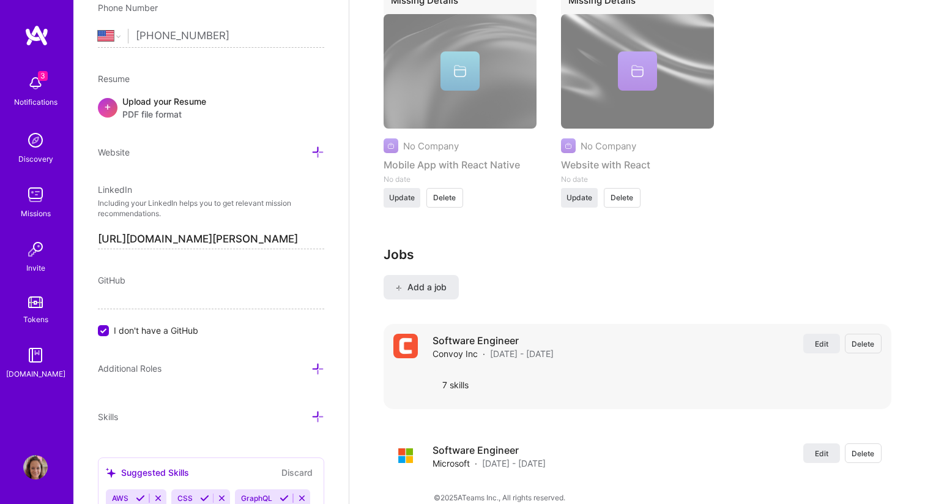
click at [855, 338] on span "Delete" at bounding box center [863, 343] width 23 height 10
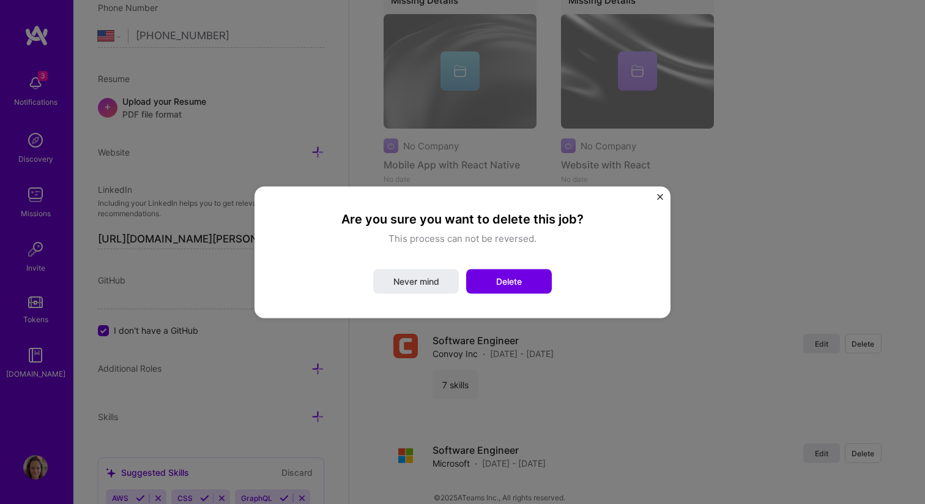
click at [479, 266] on div "Are you sure you want to delete this job? This process can not be reversed. Nev…" at bounding box center [462, 252] width 367 height 83
click at [498, 278] on span "Delete" at bounding box center [509, 281] width 26 height 12
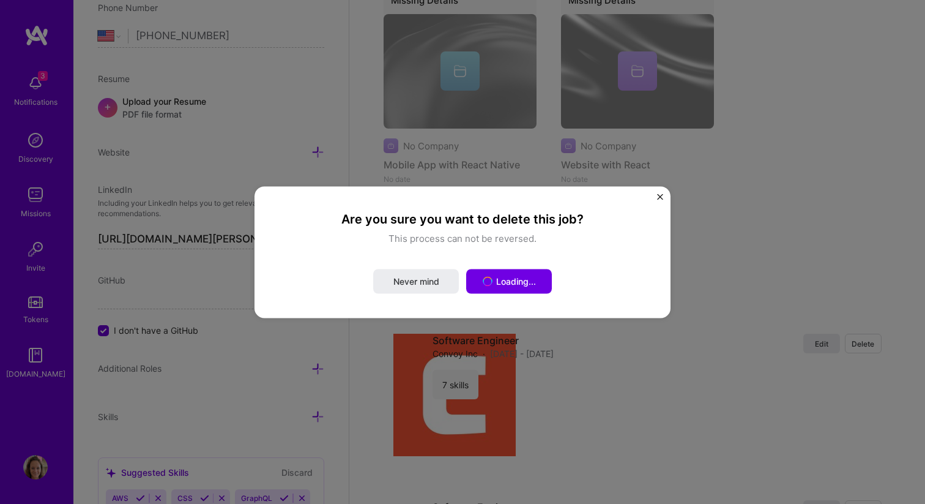
scroll to position [1054, 0]
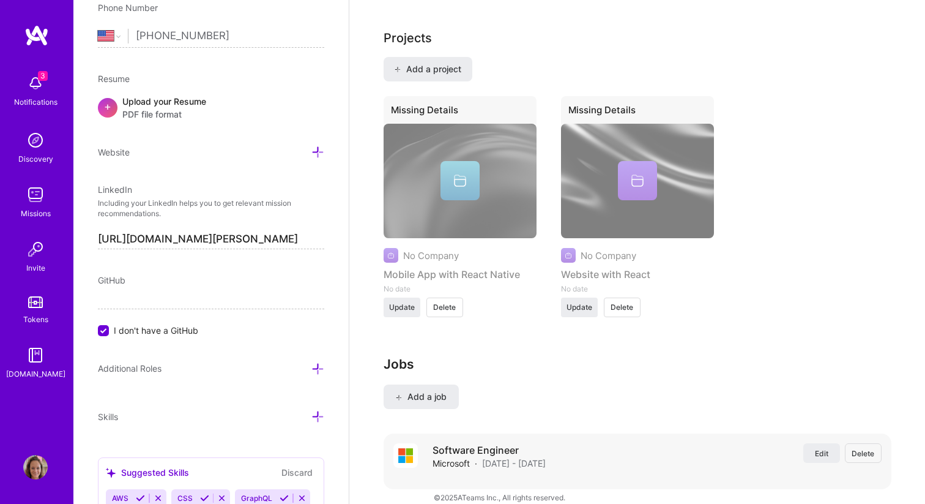
click at [871, 448] on span "Delete" at bounding box center [863, 453] width 23 height 10
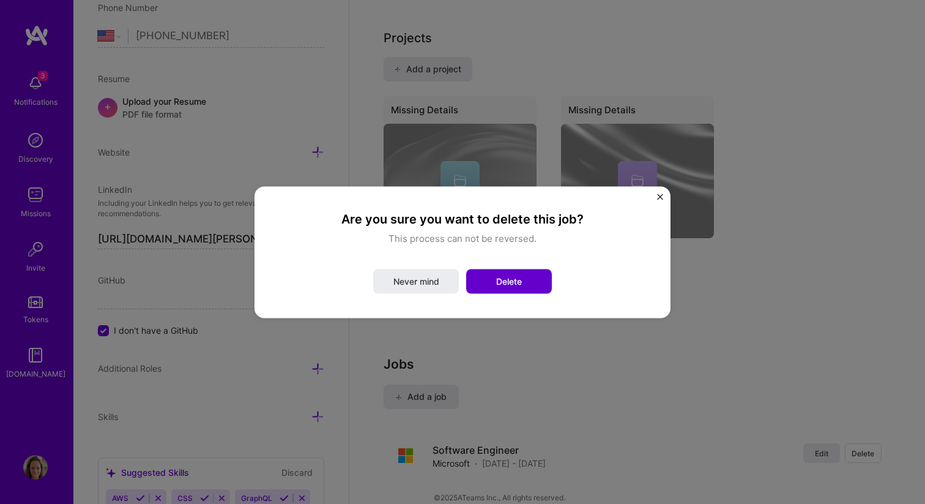
click at [512, 281] on span "Delete" at bounding box center [509, 281] width 26 height 12
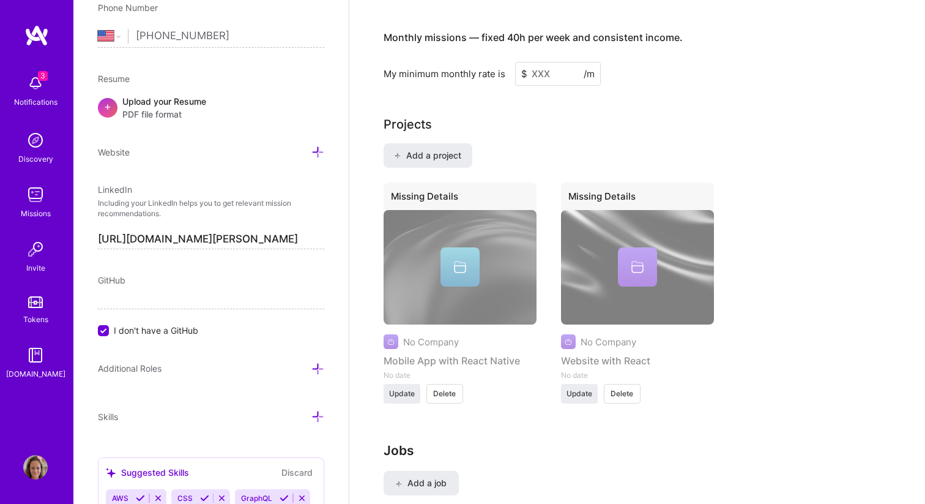
scroll to position [960, 0]
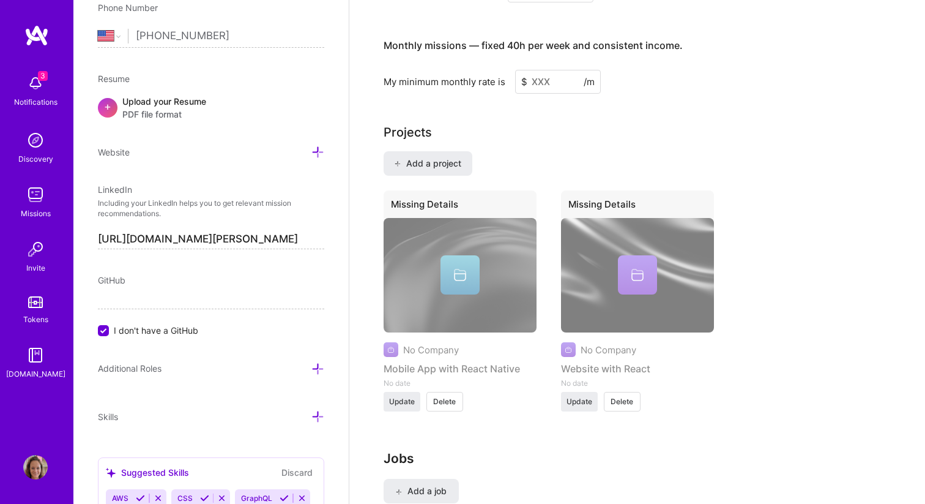
click at [619, 396] on span "Delete" at bounding box center [622, 401] width 23 height 11
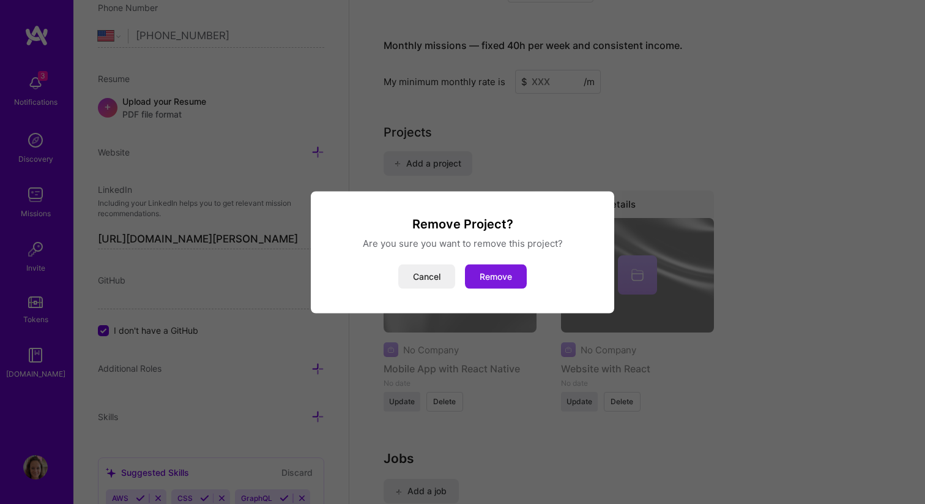
click at [506, 282] on button "Remove" at bounding box center [496, 276] width 62 height 24
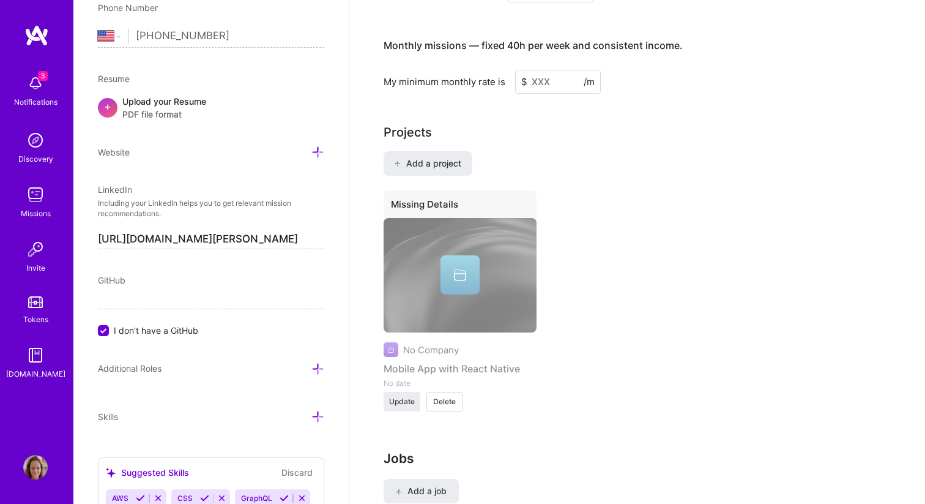
click at [447, 392] on button "Delete" at bounding box center [445, 402] width 37 height 20
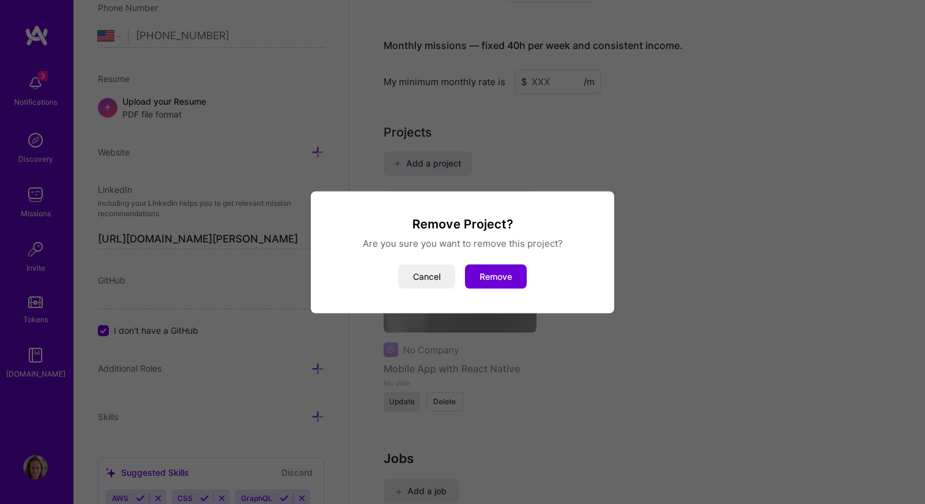
click at [494, 258] on div "Remove Project? Are you sure you want to remove this project? Cancel Remove" at bounding box center [463, 251] width 274 height 73
click at [496, 265] on button "Remove" at bounding box center [496, 276] width 62 height 24
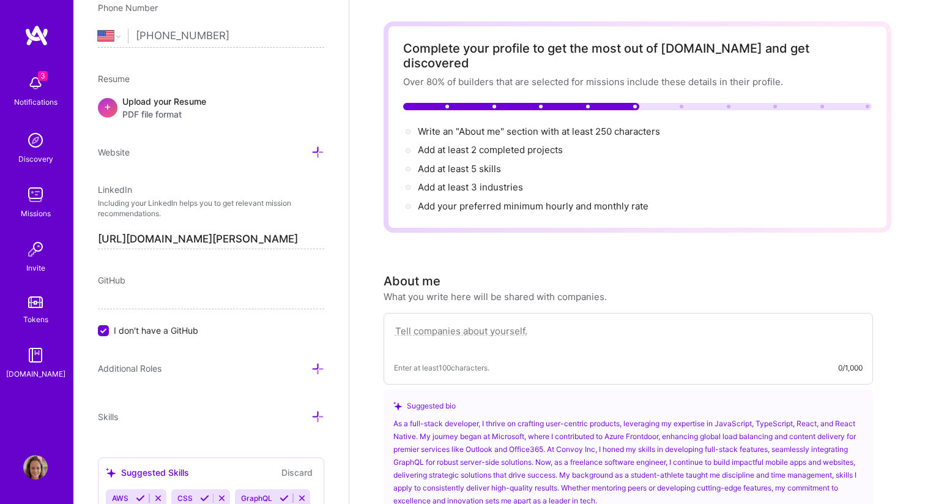
scroll to position [0, 0]
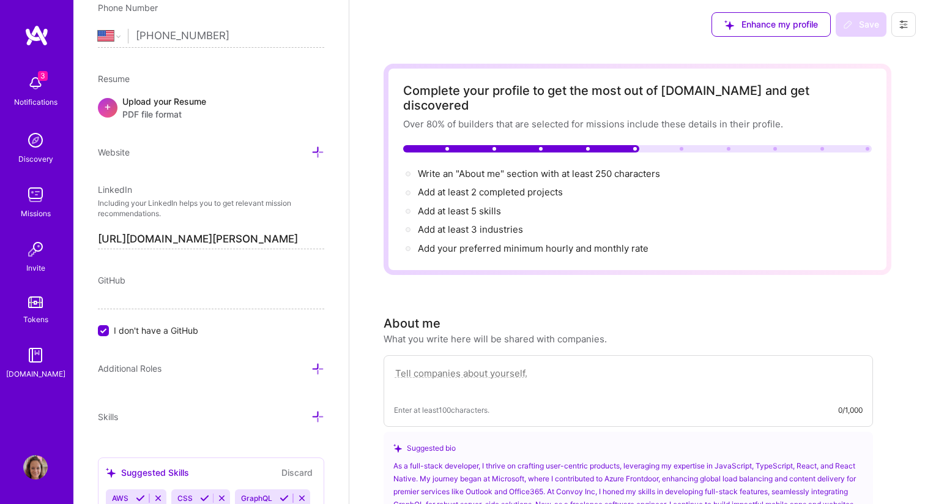
click at [911, 22] on button at bounding box center [904, 24] width 24 height 24
click at [868, 85] on button "Payment method" at bounding box center [870, 83] width 92 height 31
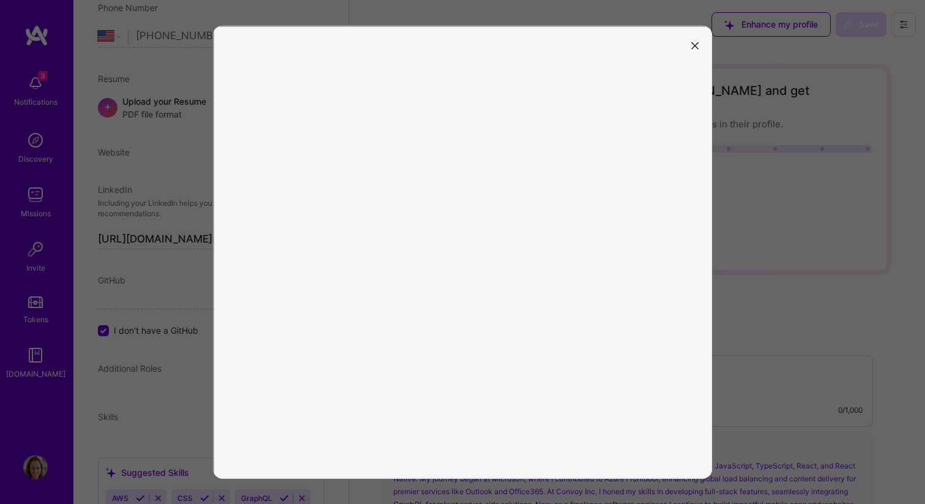
click at [700, 42] on button "modal" at bounding box center [695, 45] width 15 height 20
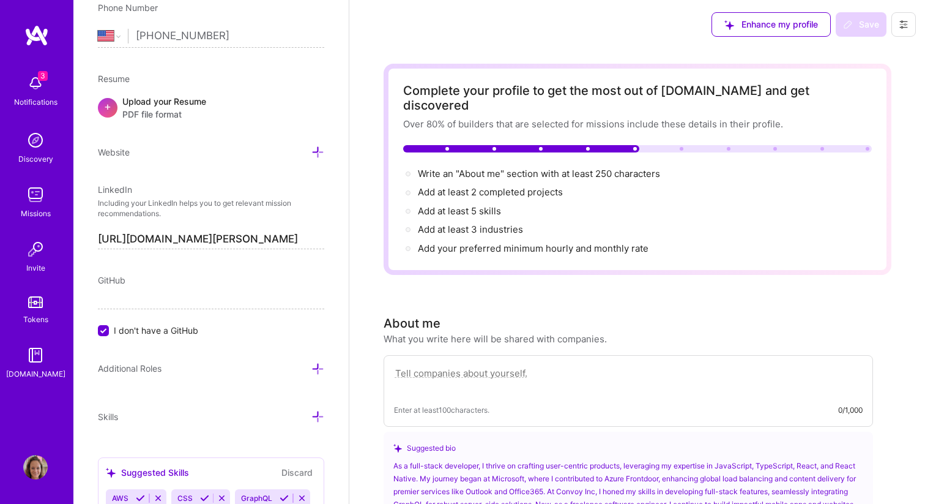
click at [906, 26] on icon at bounding box center [904, 25] width 10 height 10
click at [873, 44] on button "Settings" at bounding box center [870, 52] width 92 height 31
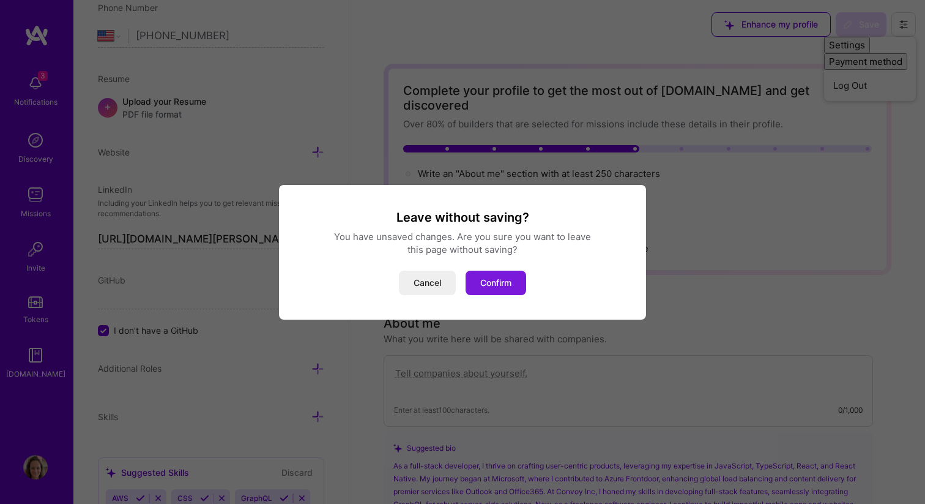
click at [505, 286] on button "Confirm" at bounding box center [496, 282] width 61 height 24
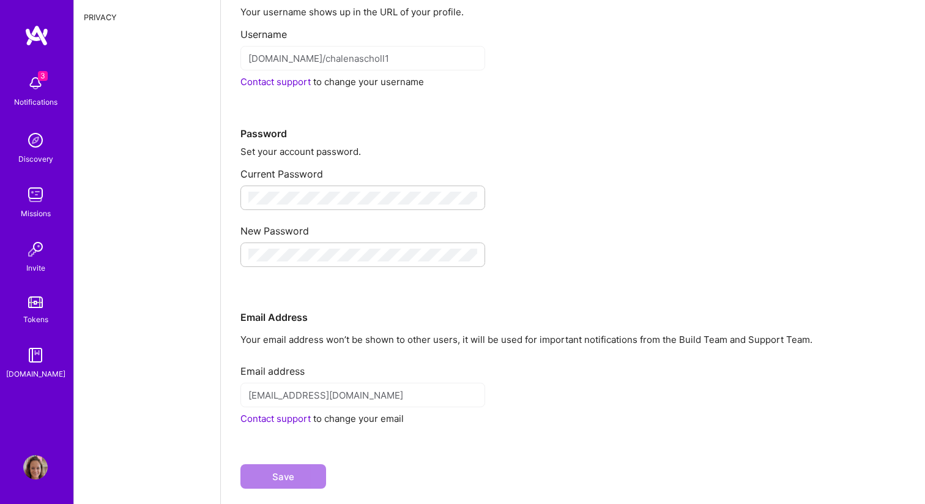
scroll to position [92, 0]
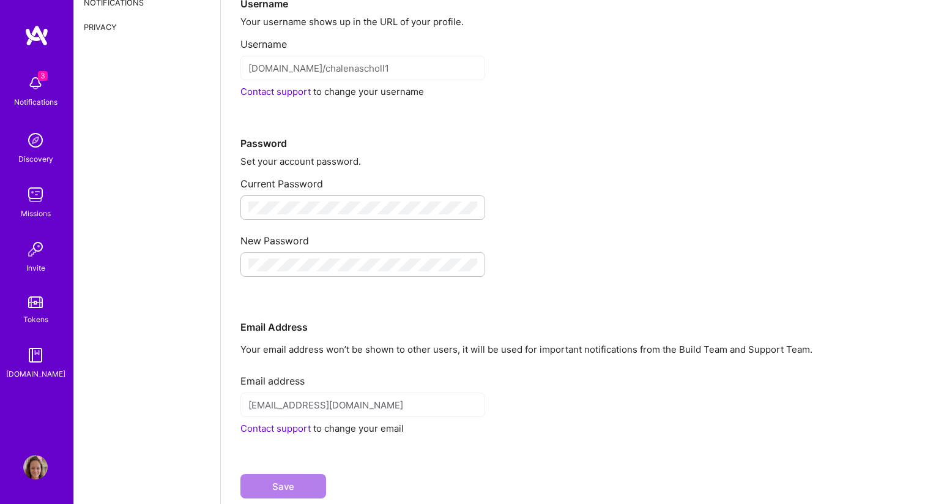
click at [285, 90] on link "Contact support" at bounding box center [275, 92] width 70 height 12
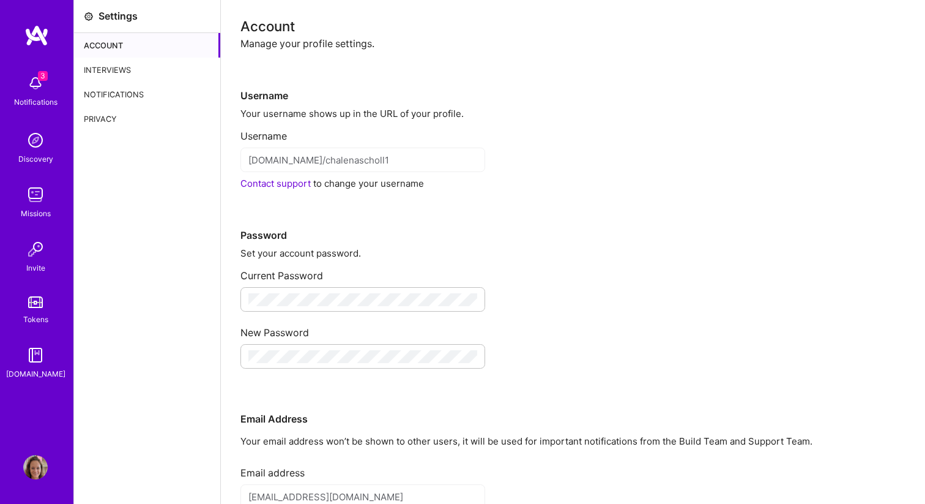
click at [32, 89] on img at bounding box center [35, 83] width 24 height 24
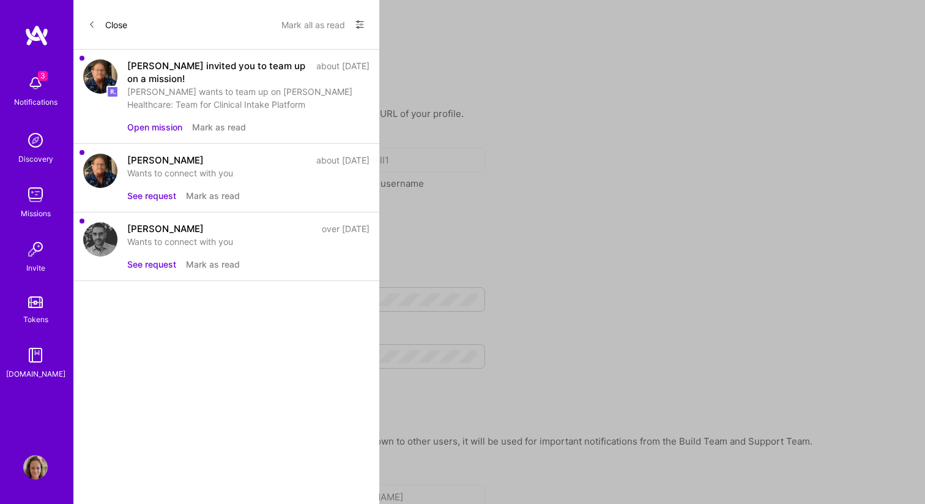
click at [112, 26] on button "Close" at bounding box center [107, 25] width 39 height 20
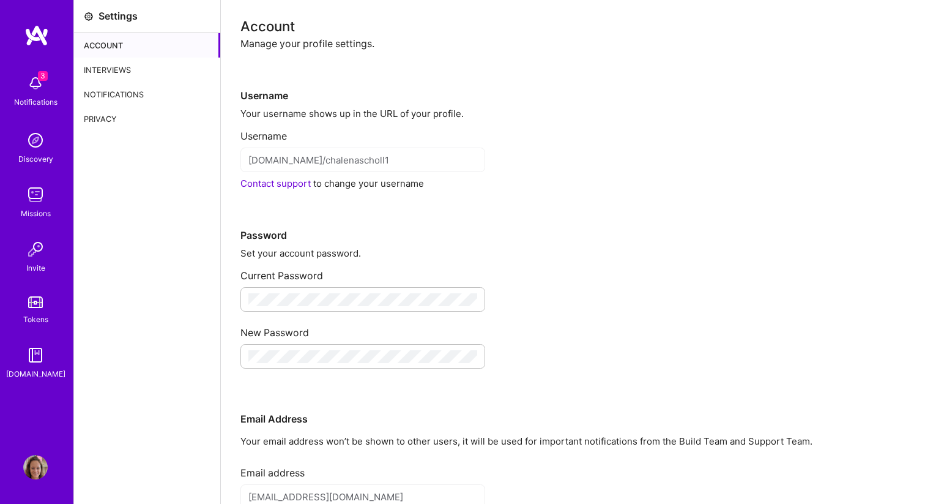
click at [41, 140] on img at bounding box center [35, 140] width 24 height 24
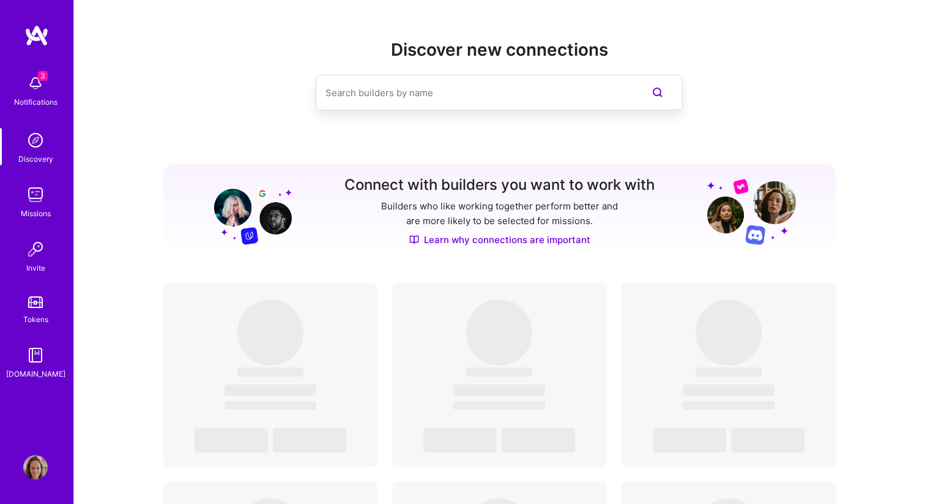
click at [45, 244] on img at bounding box center [35, 249] width 24 height 24
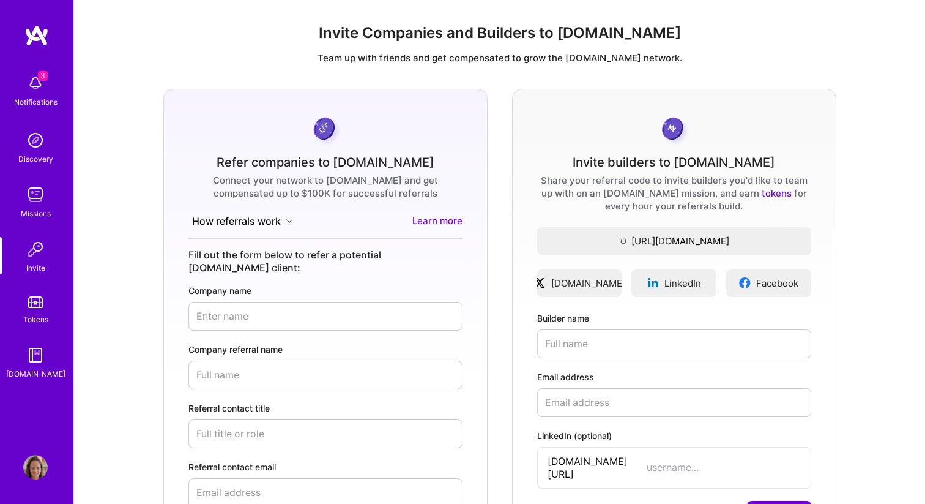
click at [33, 311] on link "Tokens" at bounding box center [36, 308] width 76 height 34
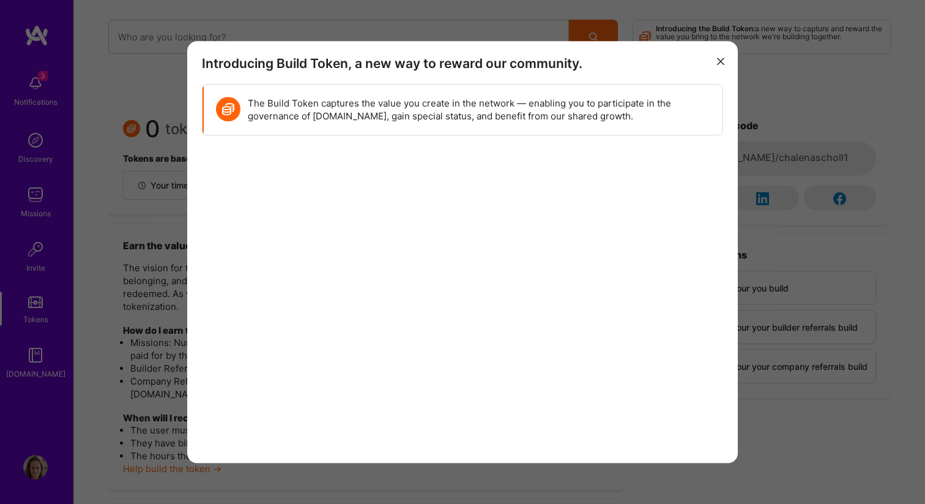
click at [33, 375] on div "Introducing Build Token, a new way to reward our community. The Build Token cap…" at bounding box center [462, 252] width 925 height 504
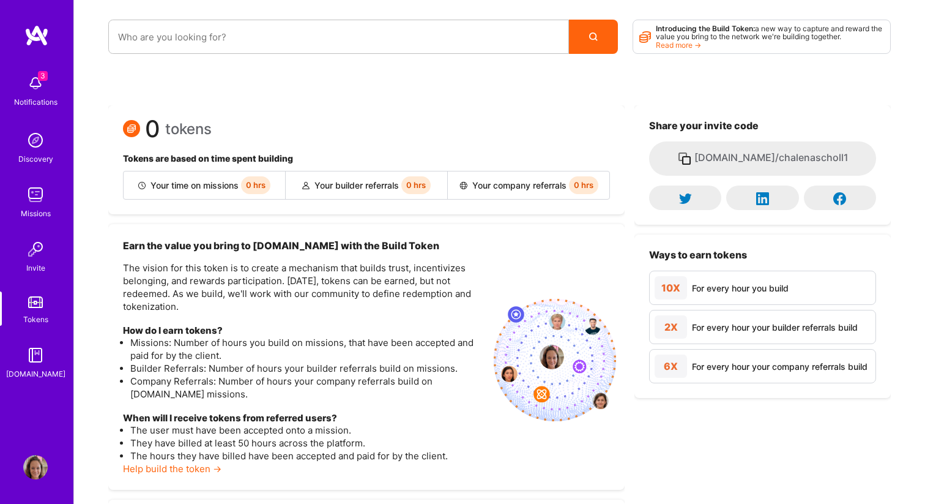
click at [37, 456] on img at bounding box center [35, 467] width 24 height 24
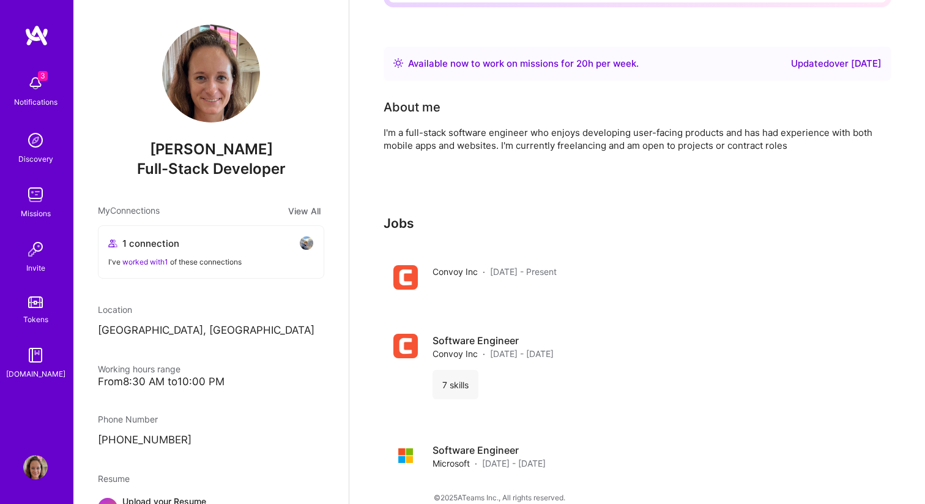
click at [296, 207] on button "View All" at bounding box center [305, 211] width 40 height 14
